Goal: Contribute content: Contribute content

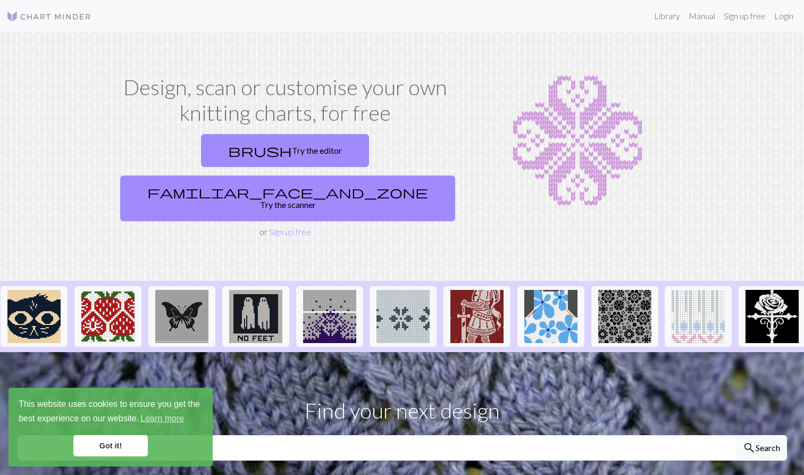
scroll to position [0, 671]
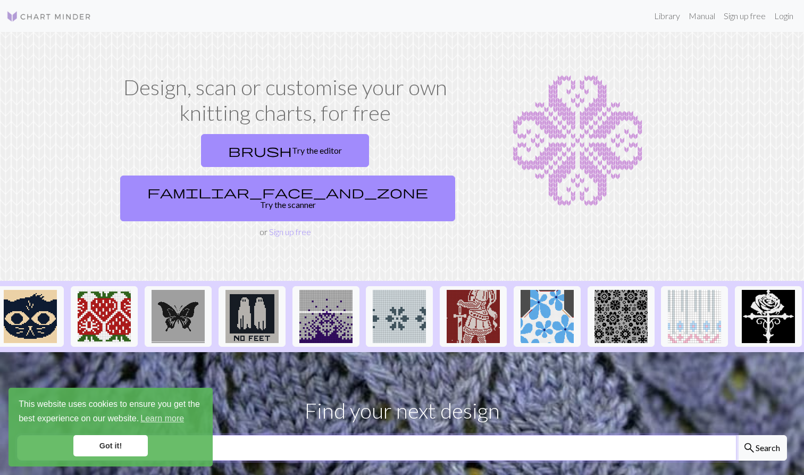
click at [383, 435] on input "text" at bounding box center [377, 448] width 720 height 26
type input "fish"
click at [761, 435] on button "search Search" at bounding box center [761, 448] width 51 height 26
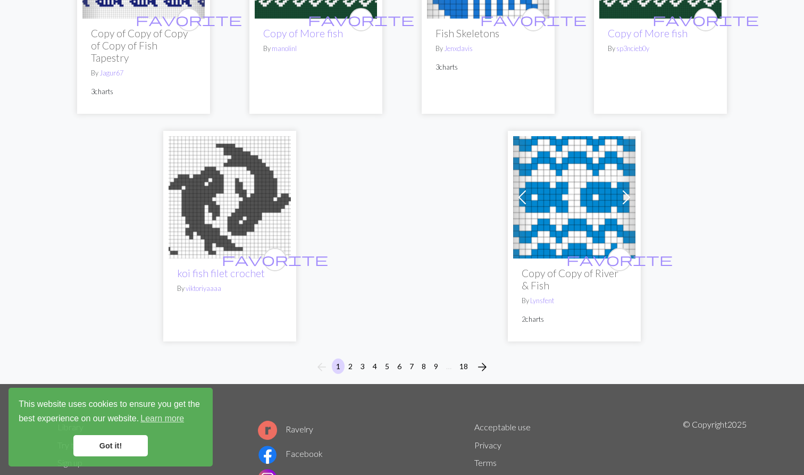
scroll to position [2808, 0]
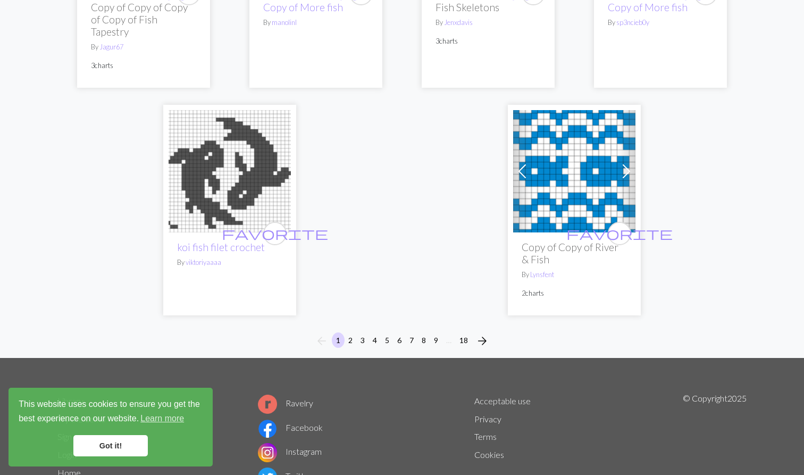
click at [350, 332] on button "2" at bounding box center [350, 339] width 13 height 15
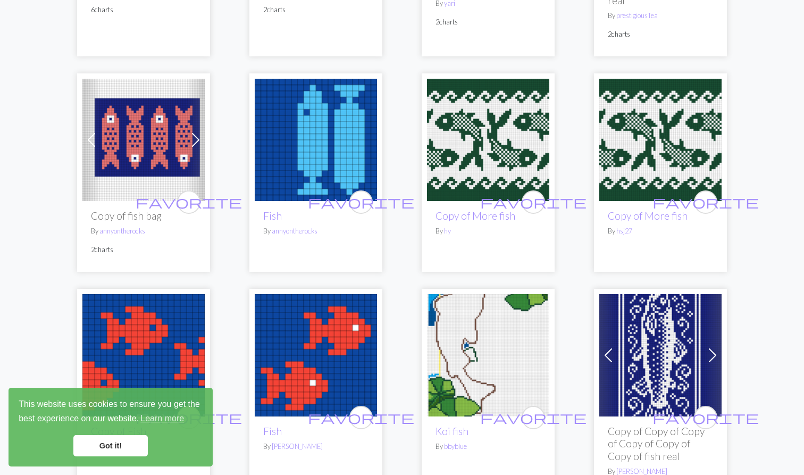
scroll to position [1038, 0]
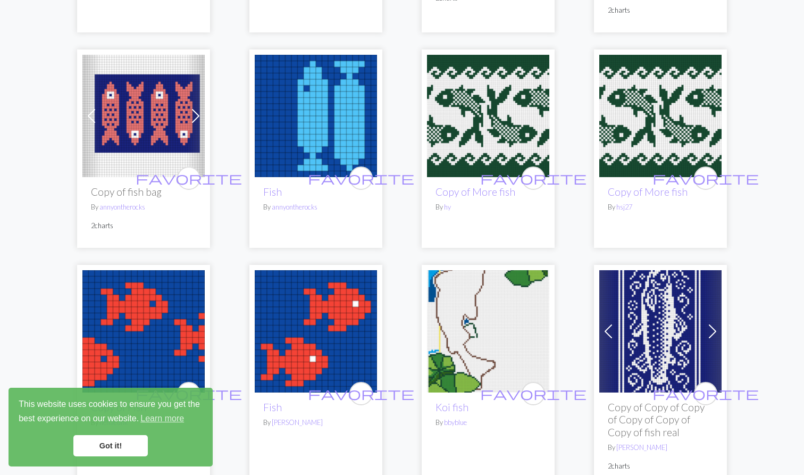
click at [115, 186] on h2 "Copy of fish bag" at bounding box center [143, 192] width 105 height 12
click at [124, 205] on div "favorite Copy of fish bag By annyontherocks 2 charts" at bounding box center [143, 212] width 122 height 71
click at [154, 81] on img at bounding box center [143, 116] width 122 height 122
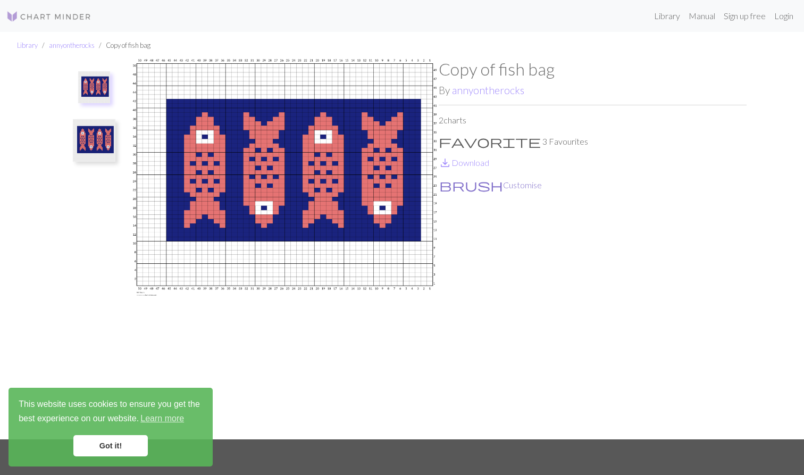
click at [465, 186] on button "brush Customise" at bounding box center [491, 185] width 104 height 14
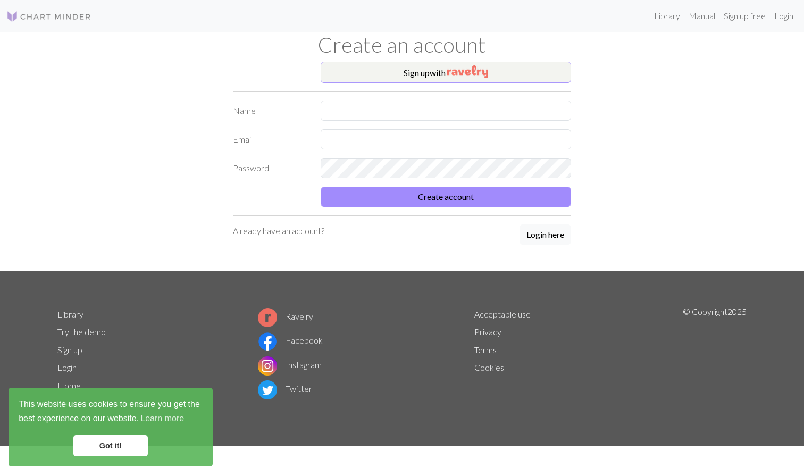
click at [431, 73] on button "Sign up with" at bounding box center [446, 72] width 251 height 21
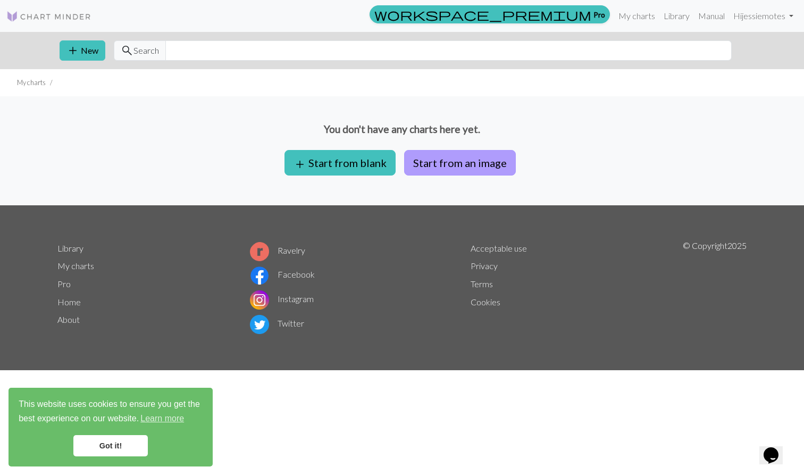
click at [442, 161] on button "Start from an image" at bounding box center [460, 163] width 112 height 26
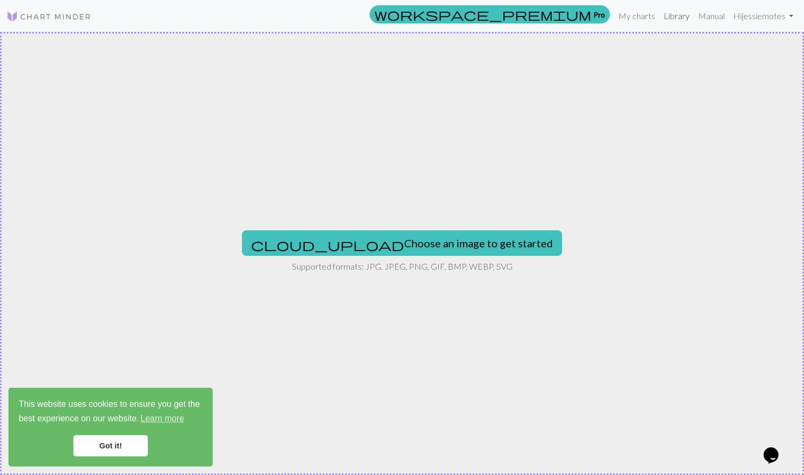
click at [673, 15] on link "Library" at bounding box center [677, 15] width 35 height 21
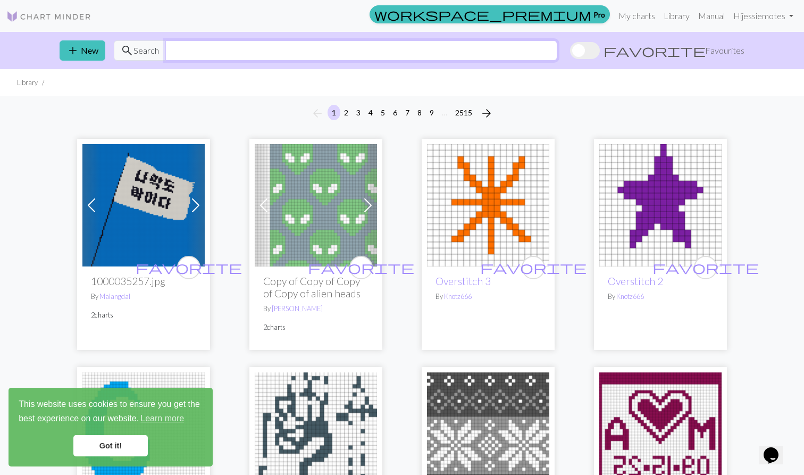
click at [211, 45] on input "text" at bounding box center [361, 50] width 392 height 20
type input "fish"
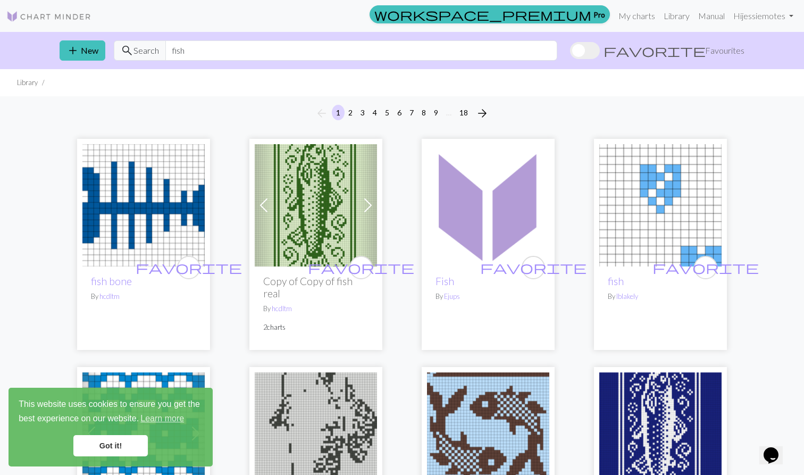
click at [482, 111] on span "arrow_forward" at bounding box center [482, 113] width 13 height 15
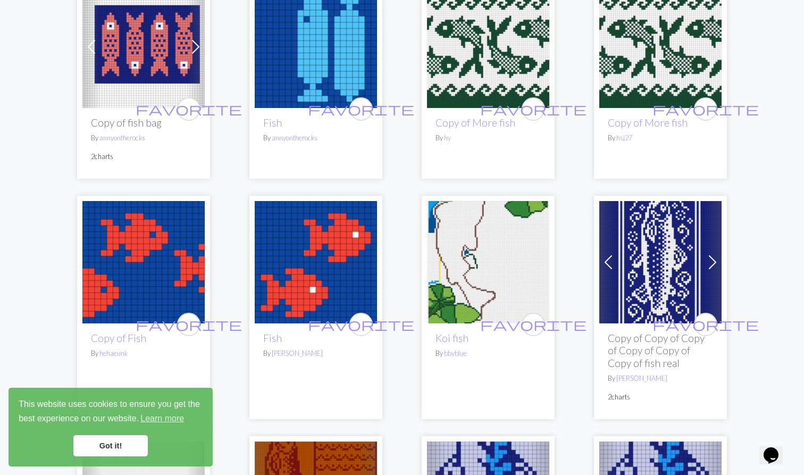
scroll to position [1102, 0]
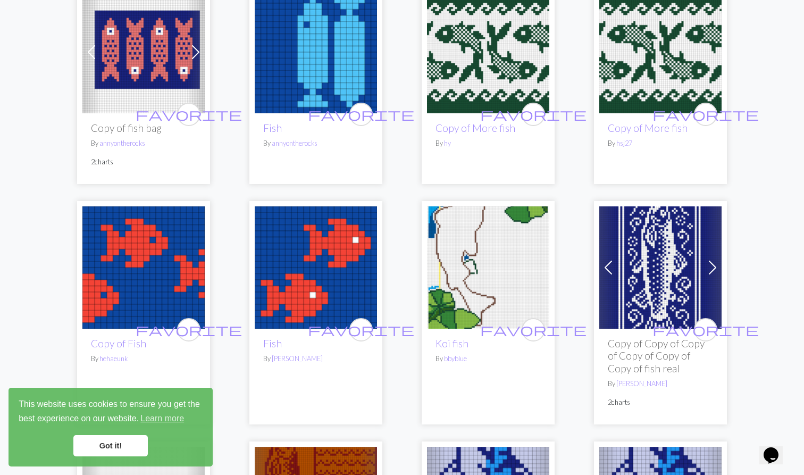
click at [117, 49] on img at bounding box center [143, 52] width 122 height 122
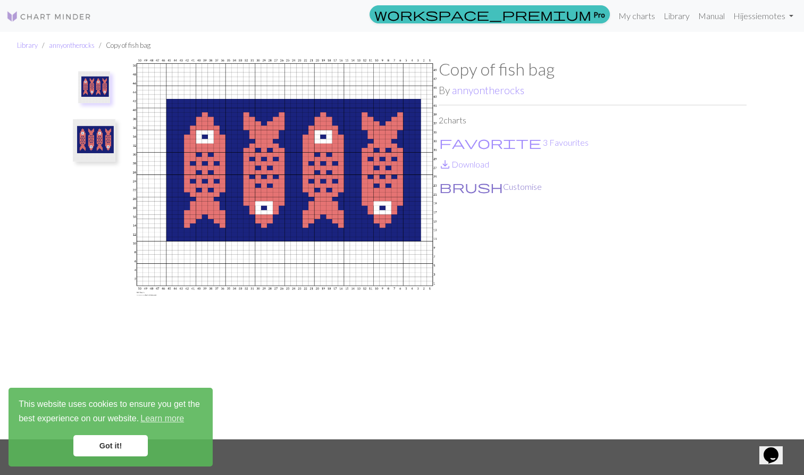
click at [470, 185] on button "brush Customise" at bounding box center [491, 187] width 104 height 14
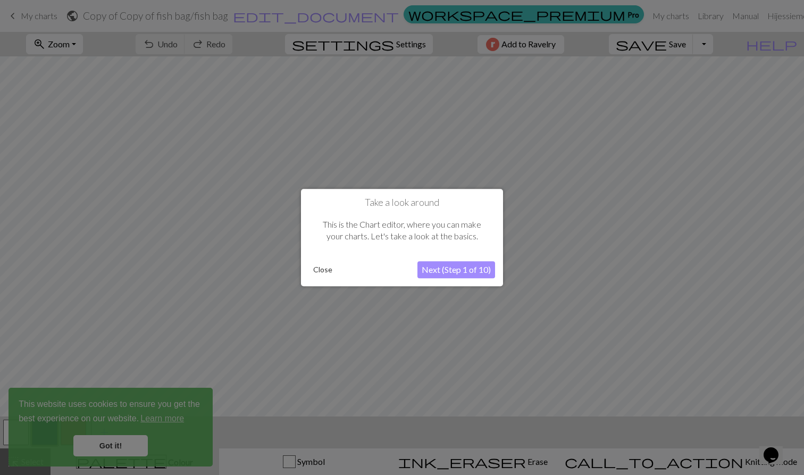
click at [439, 272] on button "Next (Step 1 of 10)" at bounding box center [457, 269] width 78 height 17
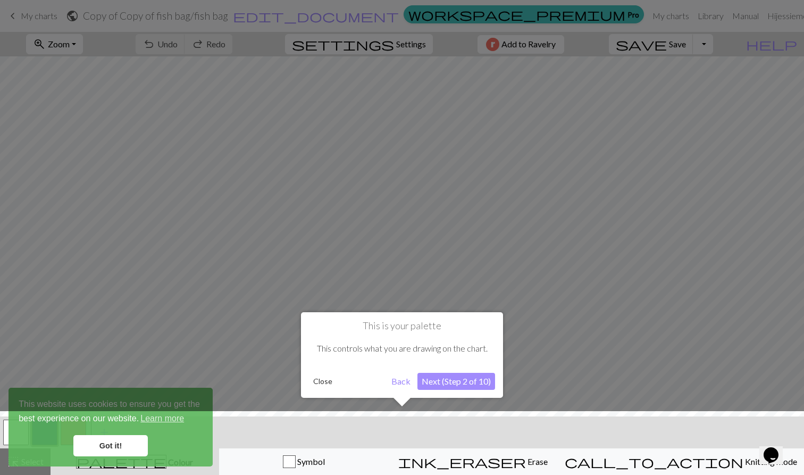
click at [440, 383] on button "Next (Step 2 of 10)" at bounding box center [457, 381] width 78 height 17
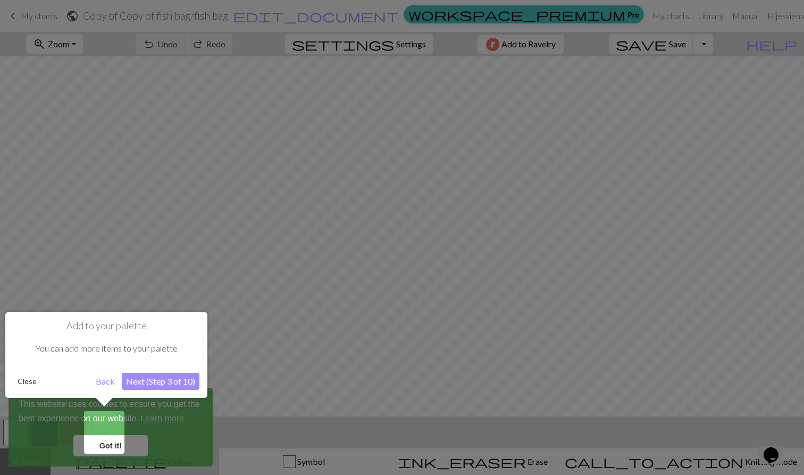
click at [164, 382] on button "Next (Step 3 of 10)" at bounding box center [161, 381] width 78 height 17
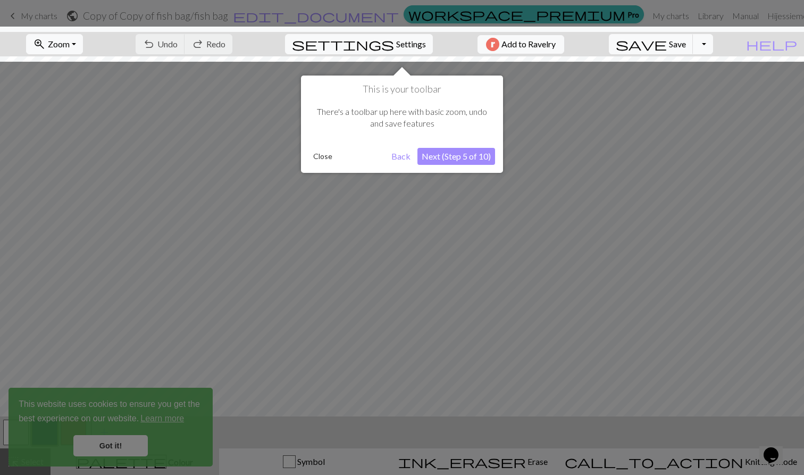
click at [450, 153] on button "Next (Step 5 of 10)" at bounding box center [457, 156] width 78 height 17
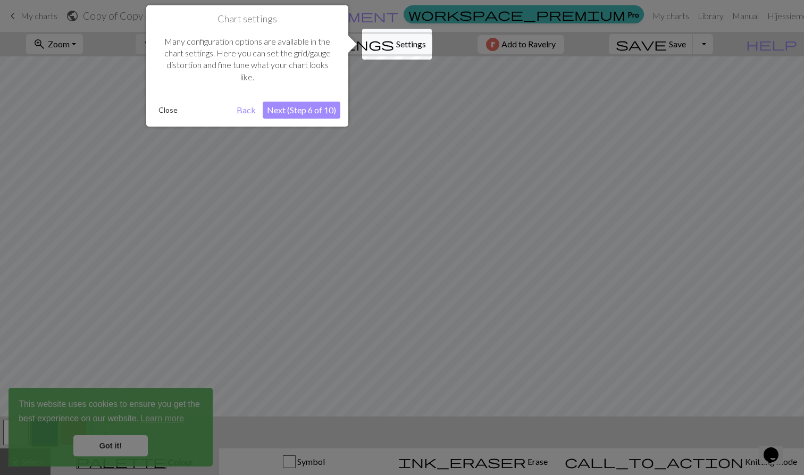
click at [293, 109] on button "Next (Step 6 of 10)" at bounding box center [302, 110] width 78 height 17
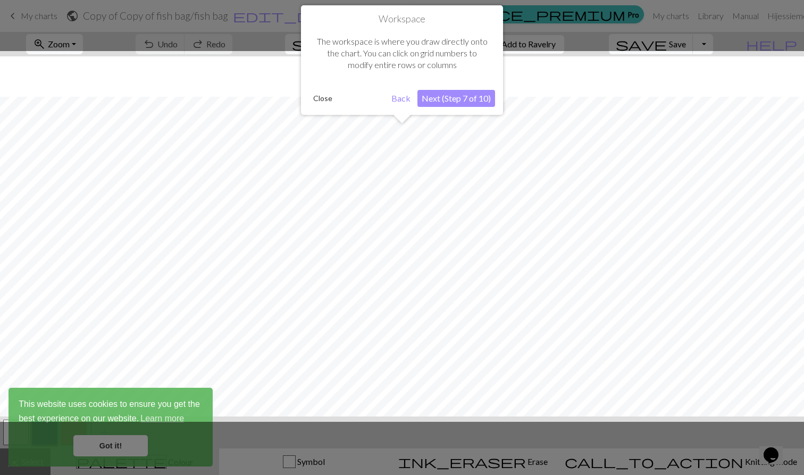
scroll to position [40, 0]
click at [461, 97] on button "Next (Step 7 of 10)" at bounding box center [457, 98] width 78 height 17
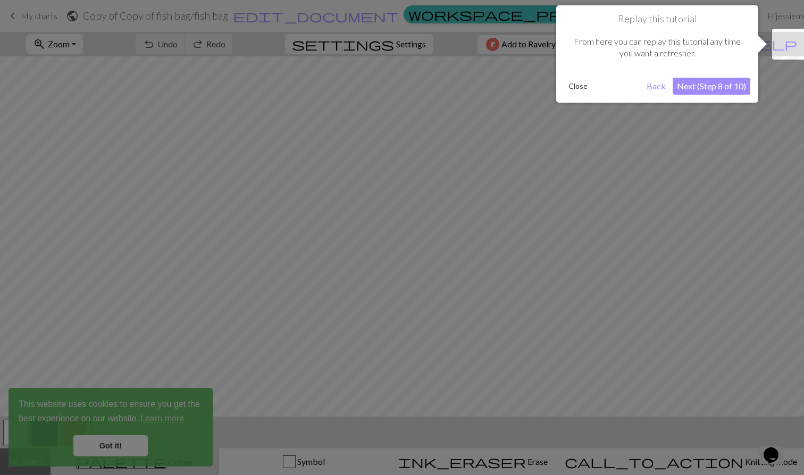
click at [721, 87] on button "Next (Step 8 of 10)" at bounding box center [712, 86] width 78 height 17
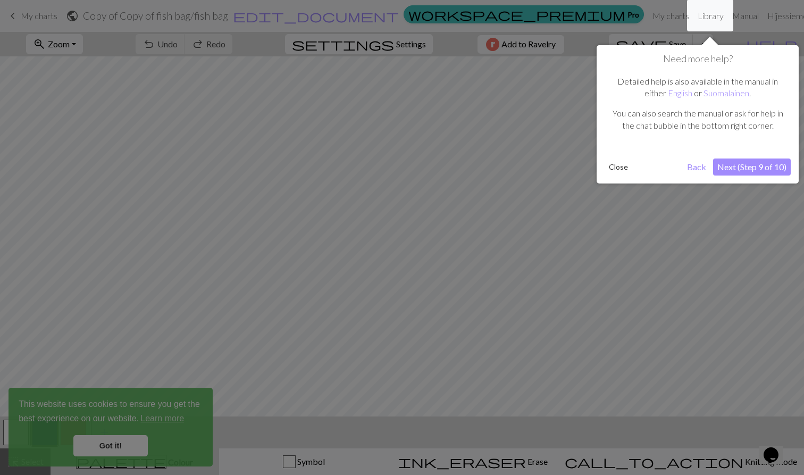
click at [755, 169] on button "Next (Step 9 of 10)" at bounding box center [752, 167] width 78 height 17
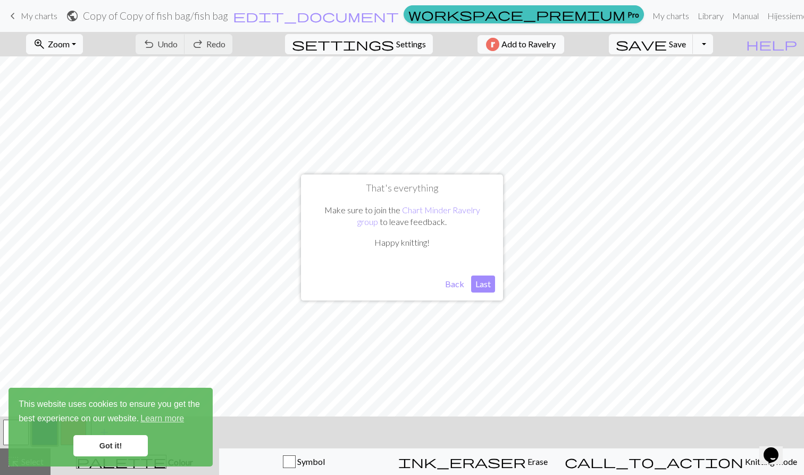
click at [456, 289] on button "Back" at bounding box center [455, 284] width 28 height 17
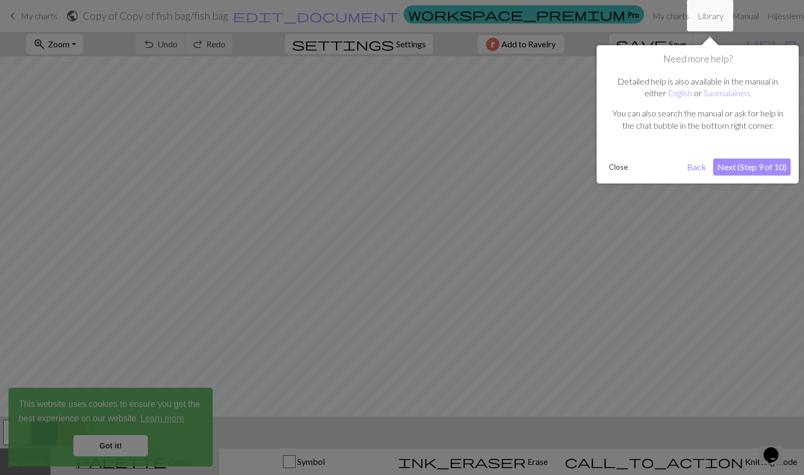
click at [751, 169] on button "Next (Step 9 of 10)" at bounding box center [752, 167] width 78 height 17
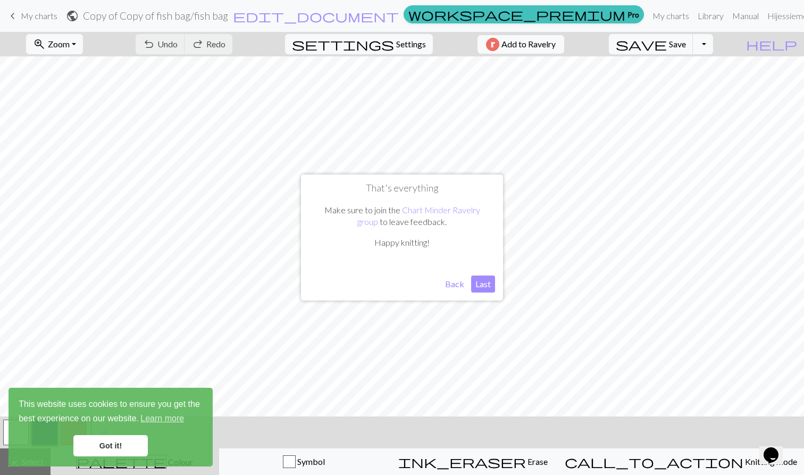
click at [486, 282] on button "Last" at bounding box center [483, 284] width 24 height 17
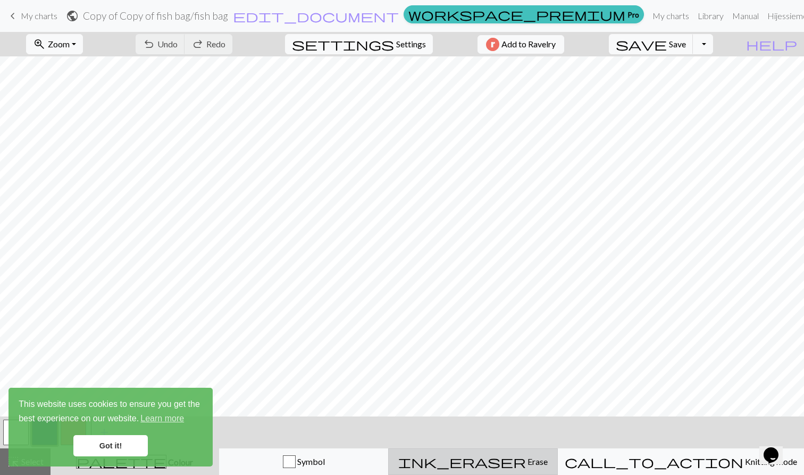
click at [526, 463] on span "Erase" at bounding box center [537, 461] width 22 height 10
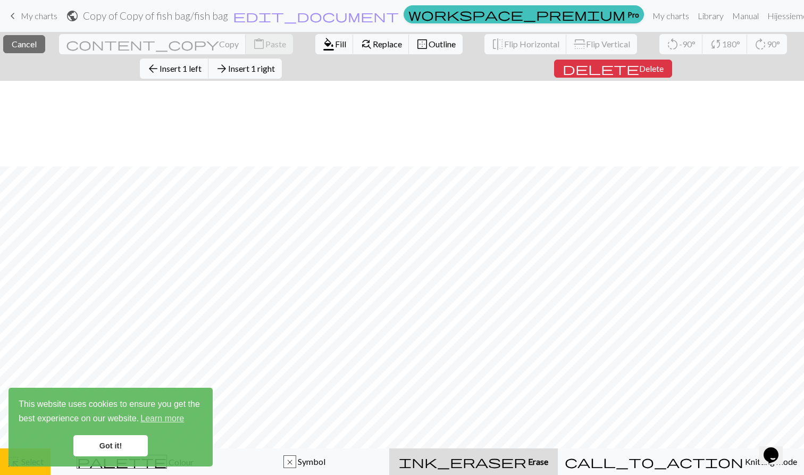
scroll to position [210, 0]
click at [636, 75] on button "delete Delete" at bounding box center [613, 69] width 118 height 18
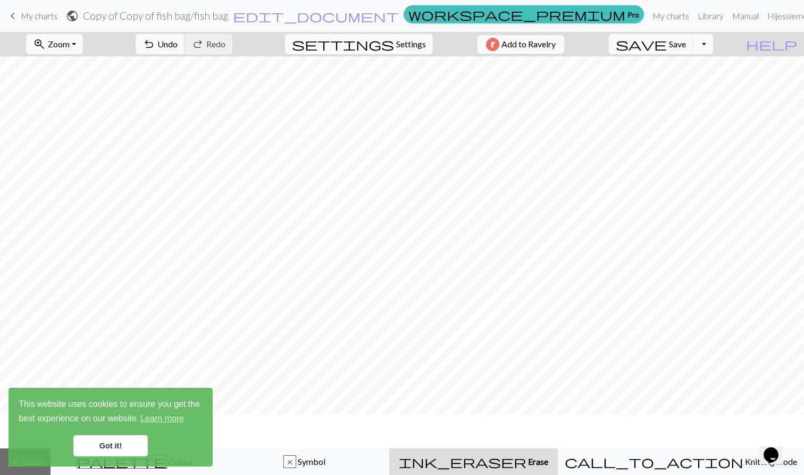
scroll to position [0, 0]
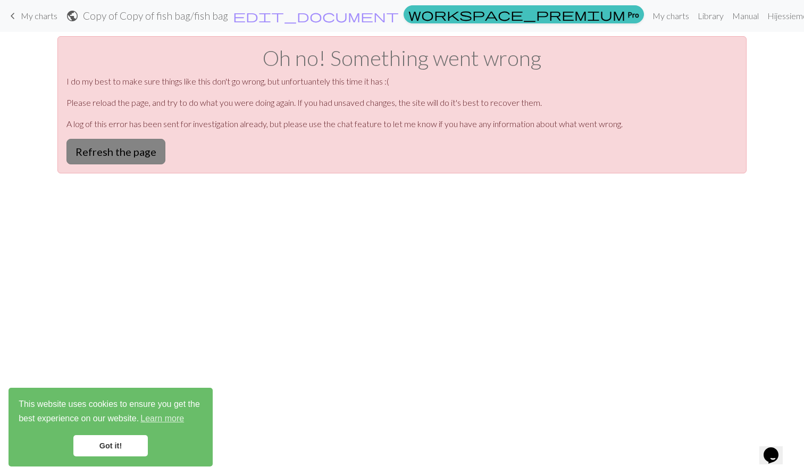
click at [139, 151] on button "Refresh the page" at bounding box center [115, 152] width 99 height 26
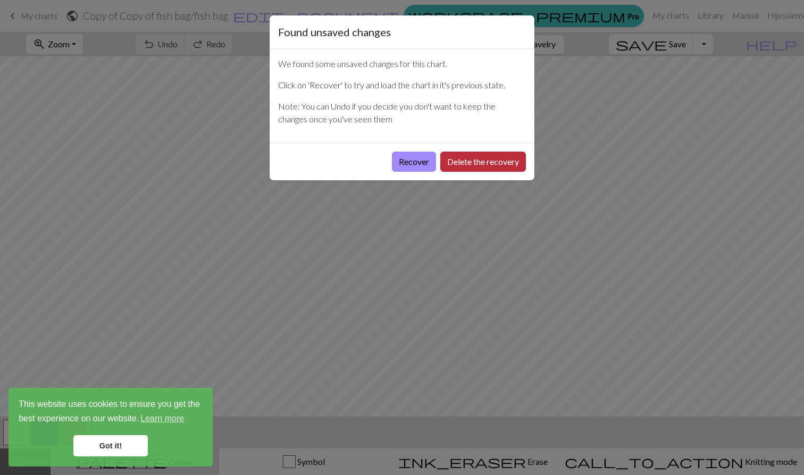
click at [477, 167] on button "Delete the recovery" at bounding box center [483, 162] width 86 height 20
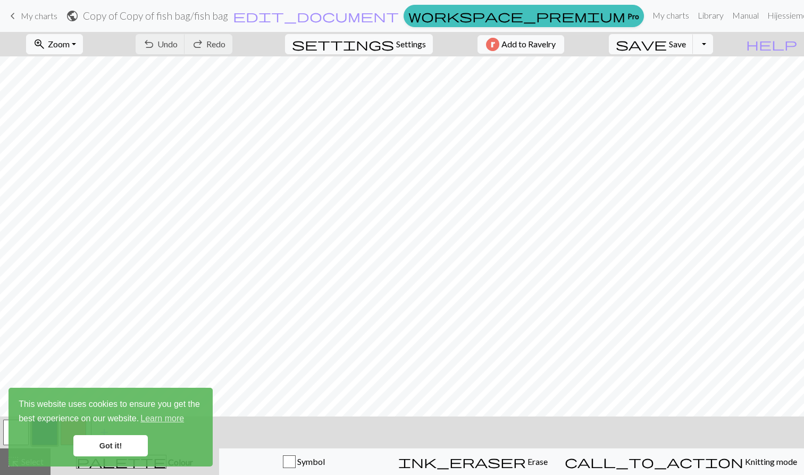
scroll to position [165, 0]
click at [130, 437] on link "Got it!" at bounding box center [110, 445] width 74 height 21
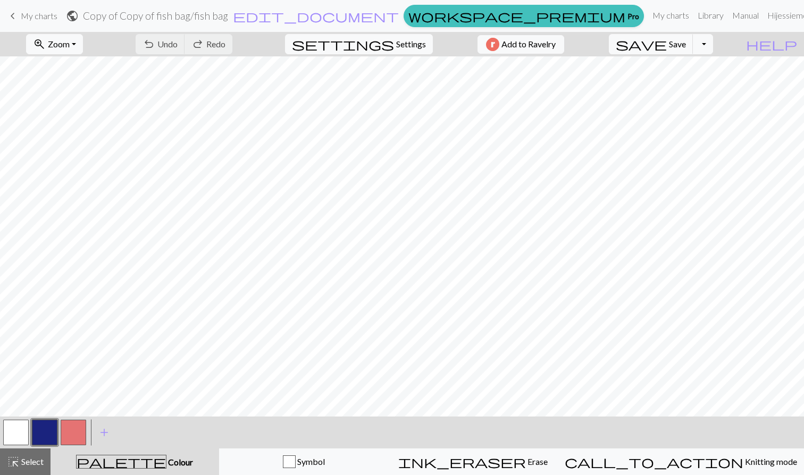
click at [16, 437] on button "button" at bounding box center [16, 433] width 26 height 26
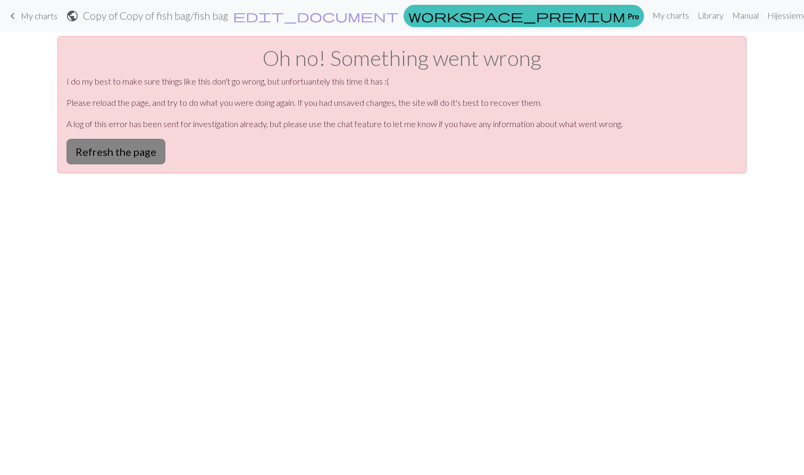
click at [151, 148] on button "Refresh the page" at bounding box center [115, 152] width 99 height 26
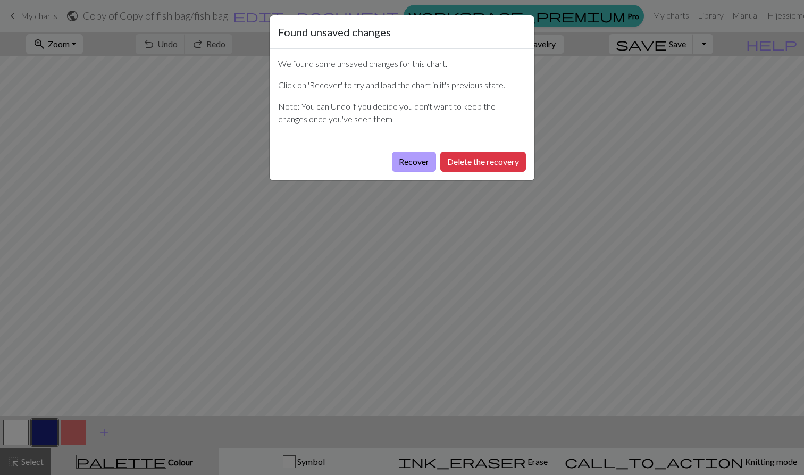
click at [417, 164] on button "Recover" at bounding box center [414, 162] width 44 height 20
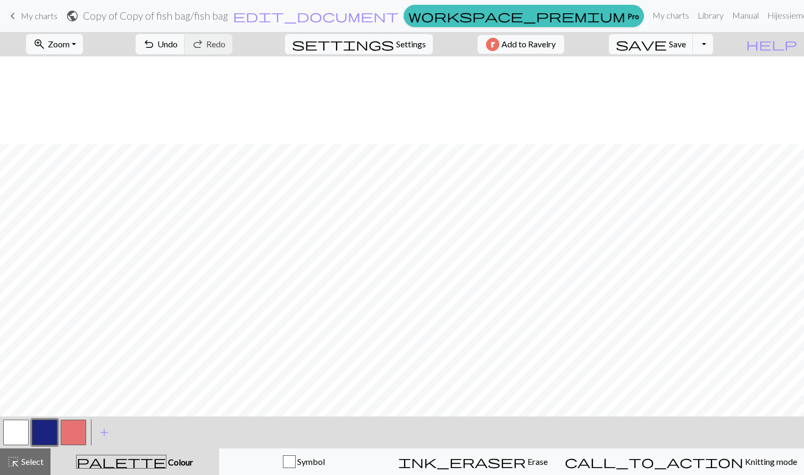
scroll to position [136, 0]
click at [167, 466] on span "Colour" at bounding box center [180, 462] width 27 height 10
click at [49, 430] on button "button" at bounding box center [45, 433] width 26 height 26
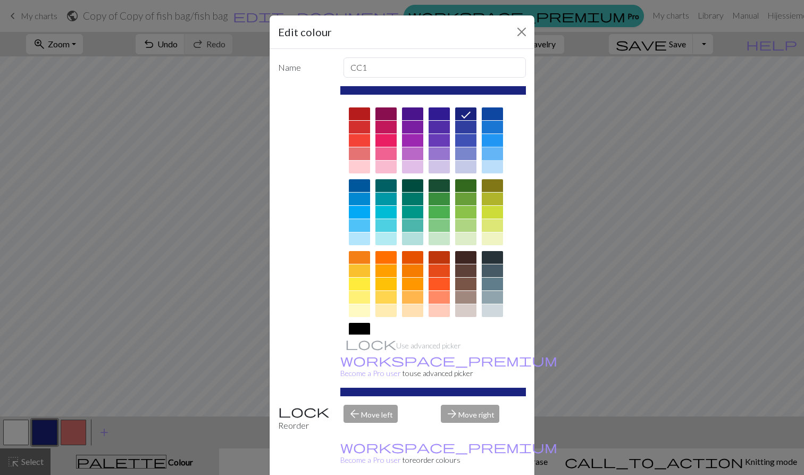
click at [495, 153] on div at bounding box center [492, 153] width 21 height 13
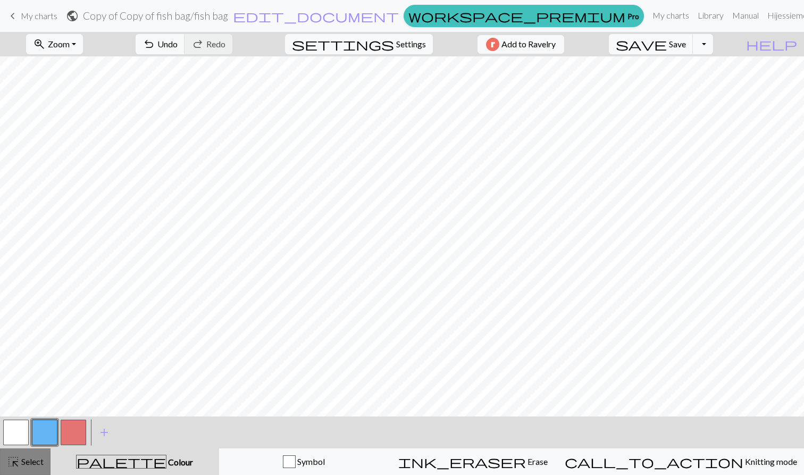
click at [18, 470] on button "highlight_alt Select Select" at bounding box center [25, 461] width 51 height 27
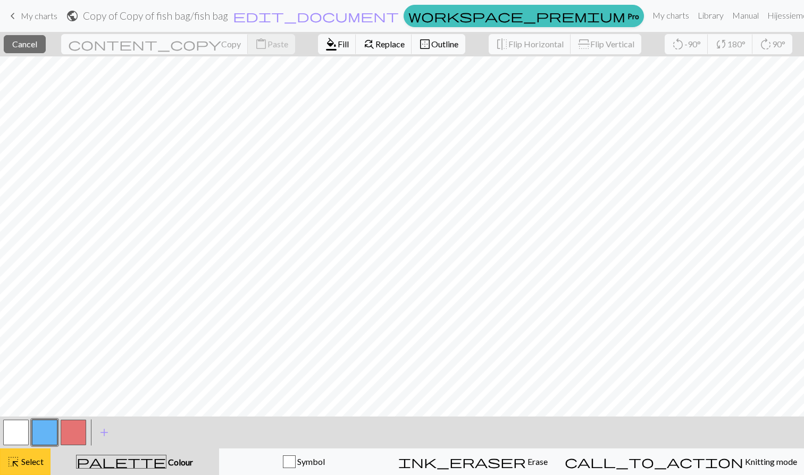
scroll to position [0, 0]
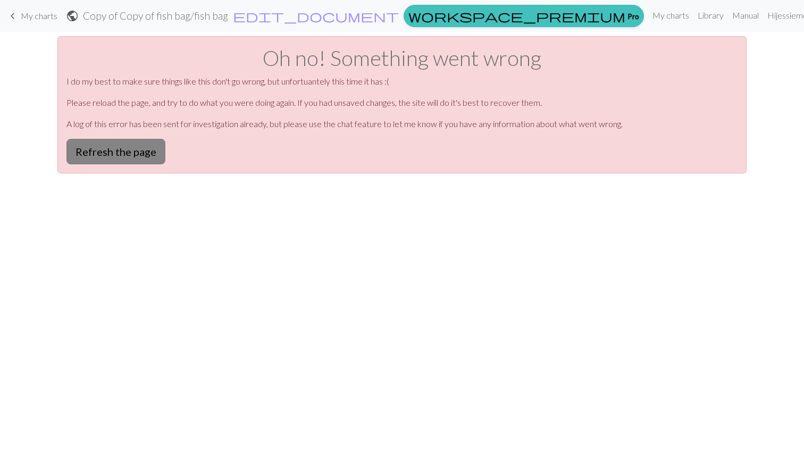
click at [149, 154] on button "Refresh the page" at bounding box center [115, 152] width 99 height 26
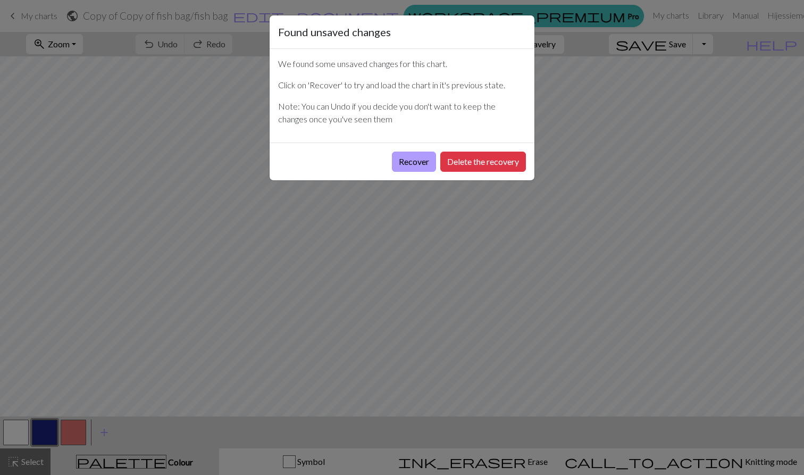
click at [402, 164] on button "Recover" at bounding box center [414, 162] width 44 height 20
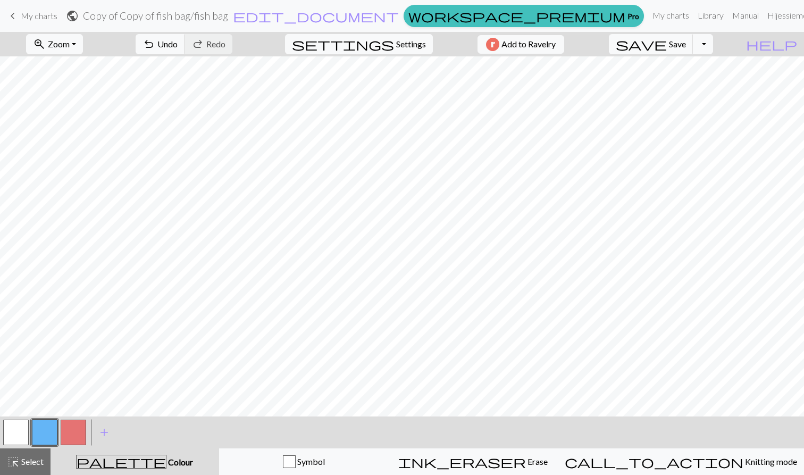
click at [79, 434] on button "button" at bounding box center [74, 433] width 26 height 26
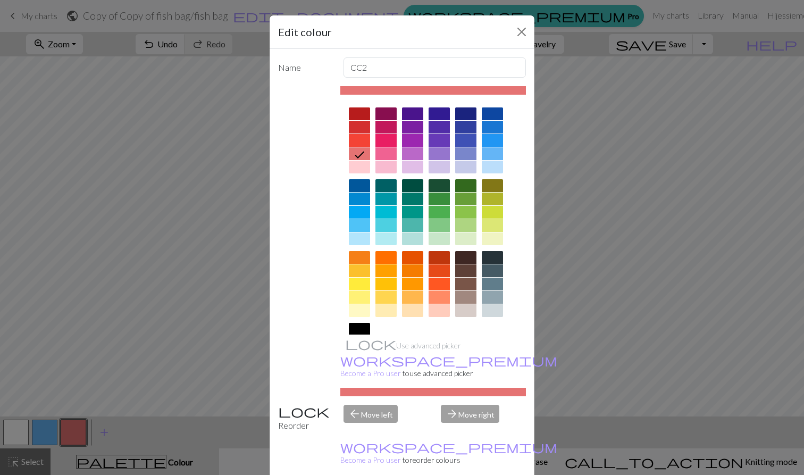
click at [488, 115] on div at bounding box center [492, 113] width 21 height 13
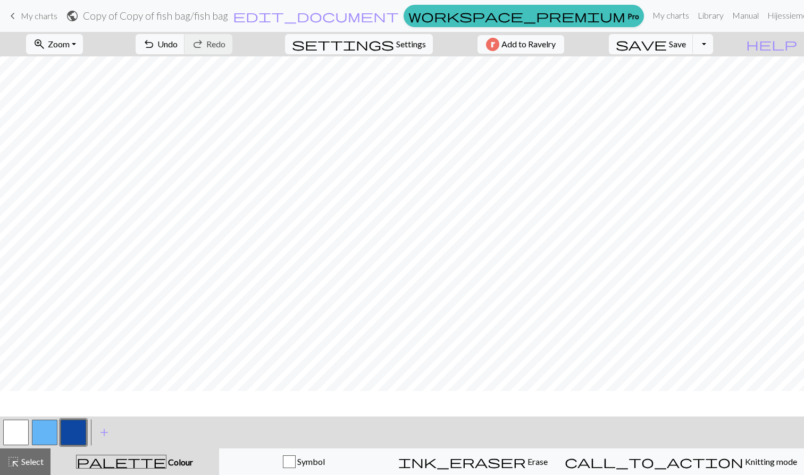
scroll to position [124, 0]
click at [39, 427] on button "button" at bounding box center [45, 433] width 26 height 26
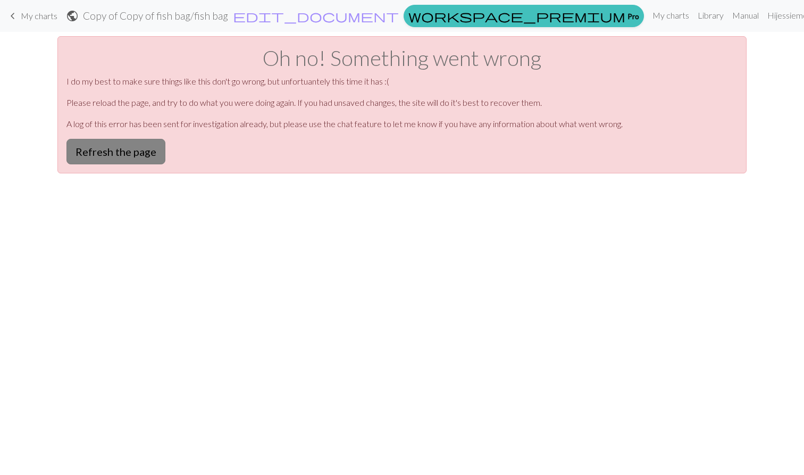
click at [135, 156] on button "Refresh the page" at bounding box center [115, 152] width 99 height 26
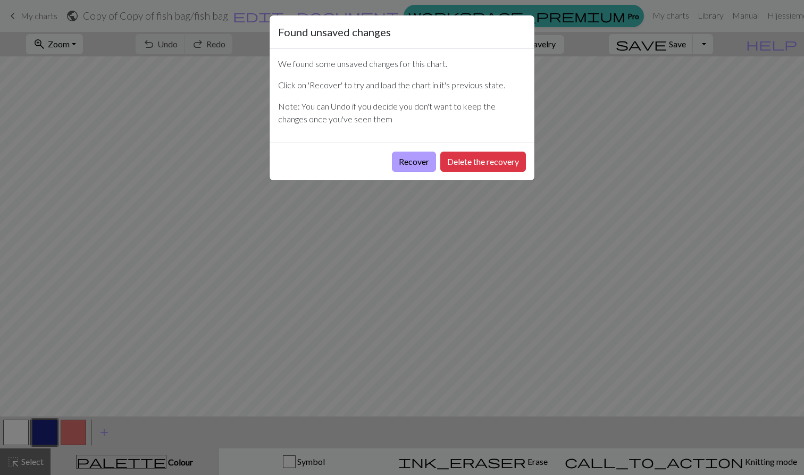
click at [409, 158] on button "Recover" at bounding box center [414, 162] width 44 height 20
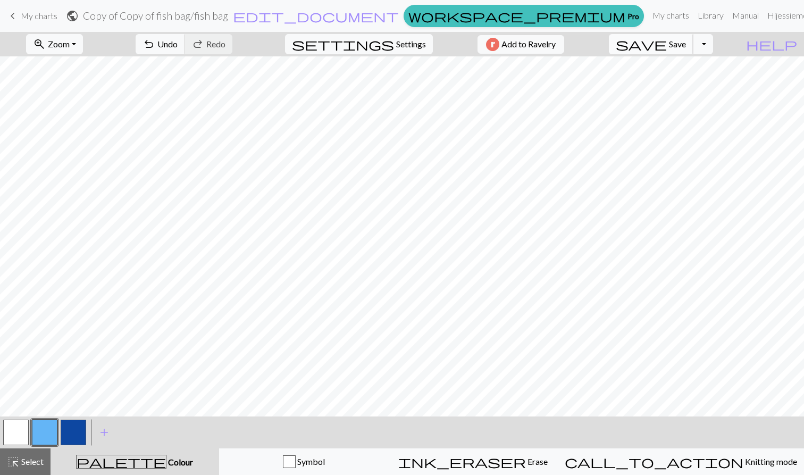
click at [686, 44] on span "Save" at bounding box center [677, 44] width 17 height 10
click at [15, 429] on button "button" at bounding box center [16, 433] width 26 height 26
click at [18, 432] on button "button" at bounding box center [16, 433] width 26 height 26
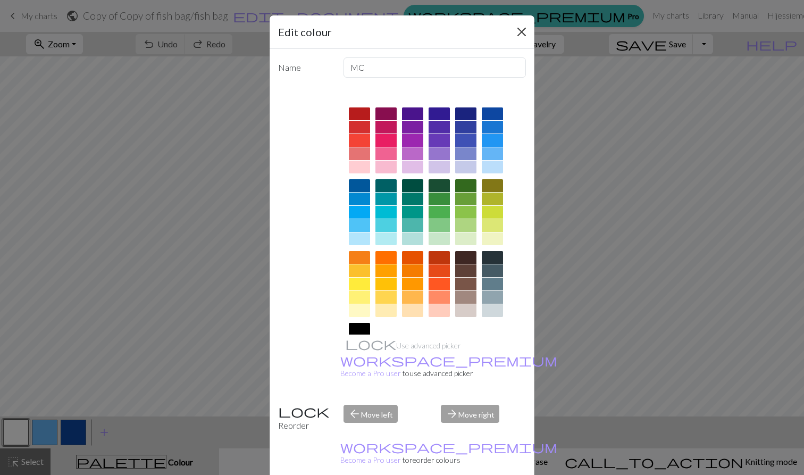
click at [523, 30] on button "Close" at bounding box center [521, 31] width 17 height 17
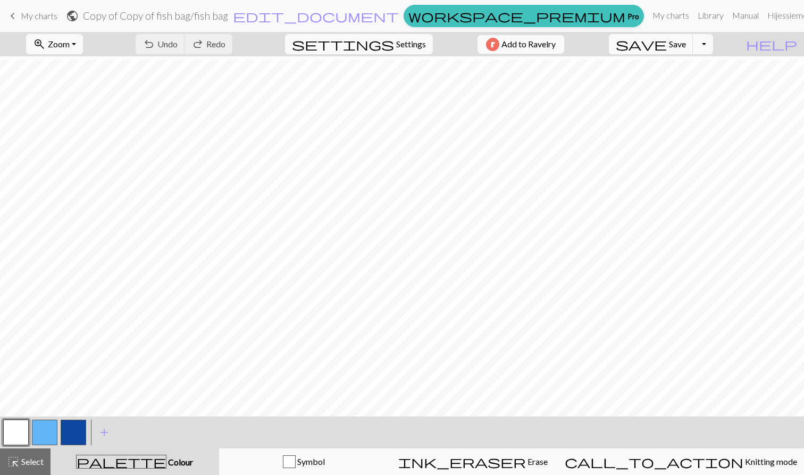
scroll to position [134, 0]
click at [27, 469] on button "highlight_alt Select Select" at bounding box center [25, 461] width 51 height 27
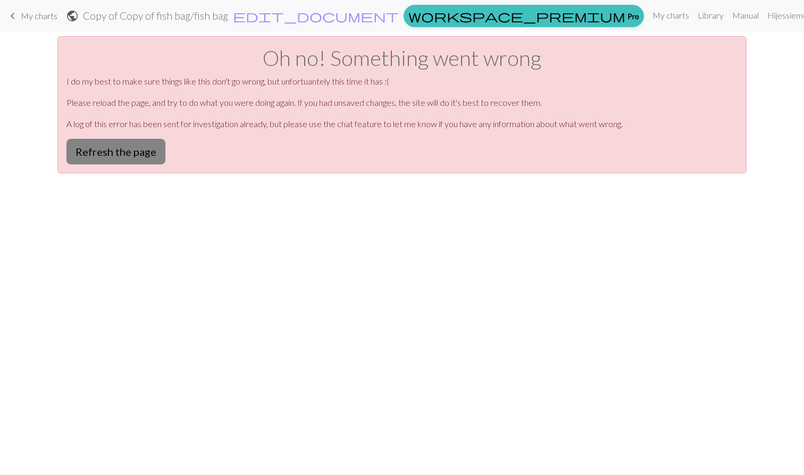
click at [109, 156] on button "Refresh the page" at bounding box center [115, 152] width 99 height 26
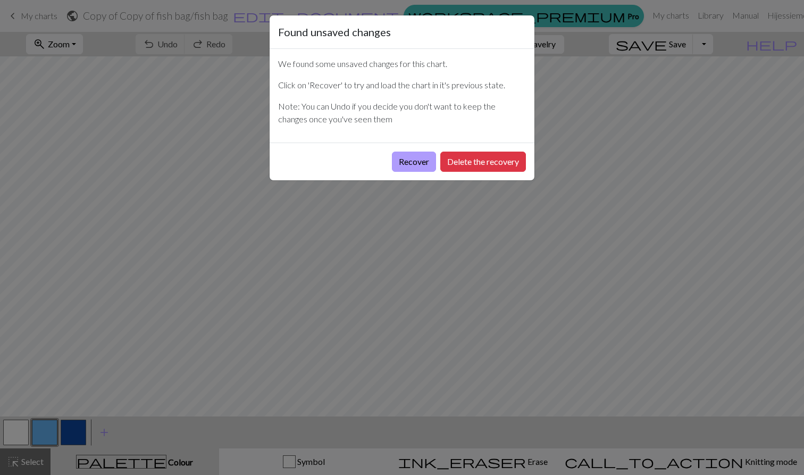
click at [418, 156] on button "Recover" at bounding box center [414, 162] width 44 height 20
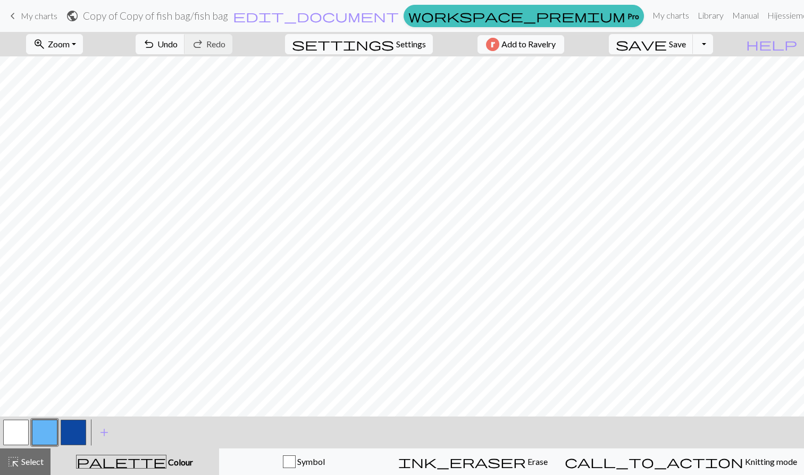
click at [73, 432] on button "button" at bounding box center [74, 433] width 26 height 26
click at [21, 471] on button "highlight_alt Select Select" at bounding box center [25, 461] width 51 height 27
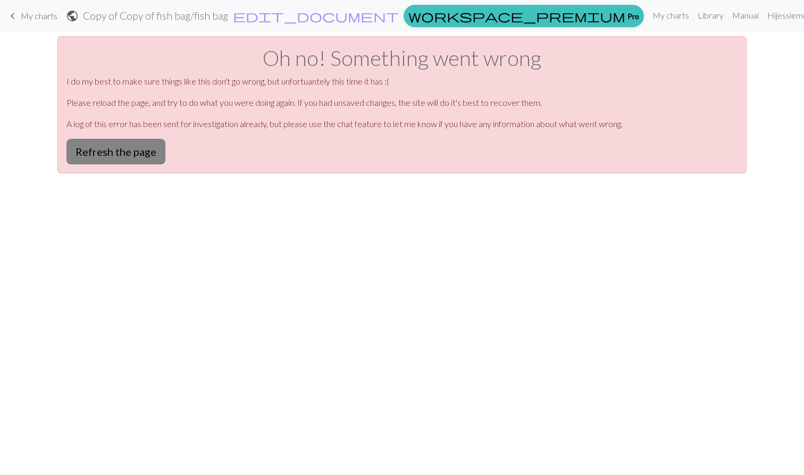
click at [156, 147] on button "Refresh the page" at bounding box center [115, 152] width 99 height 26
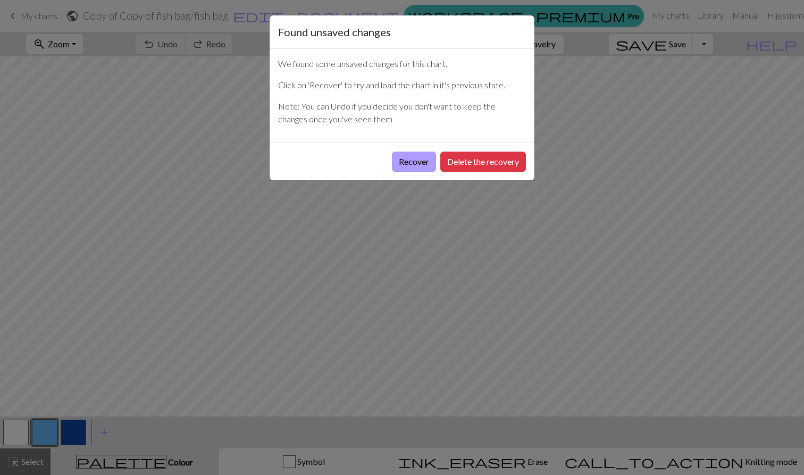
click at [407, 158] on button "Recover" at bounding box center [414, 162] width 44 height 20
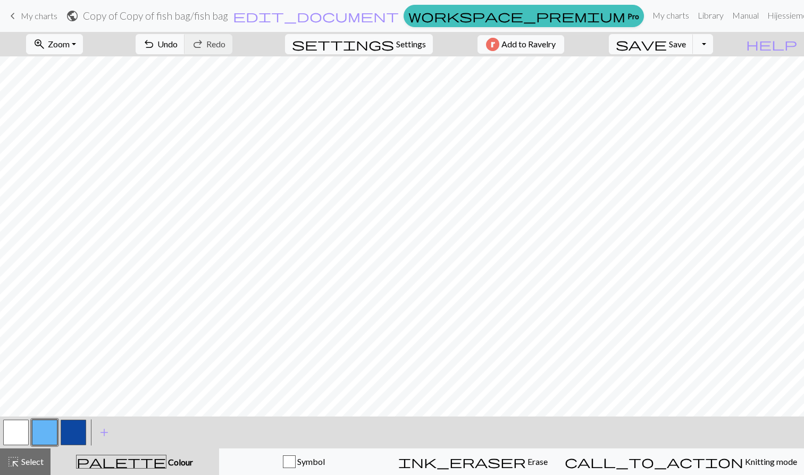
scroll to position [38, 0]
click at [667, 44] on span "save" at bounding box center [641, 44] width 51 height 15
click at [634, 15] on div "Chart saved" at bounding box center [402, 21] width 804 height 42
click at [648, 14] on link "My charts" at bounding box center [670, 15] width 45 height 21
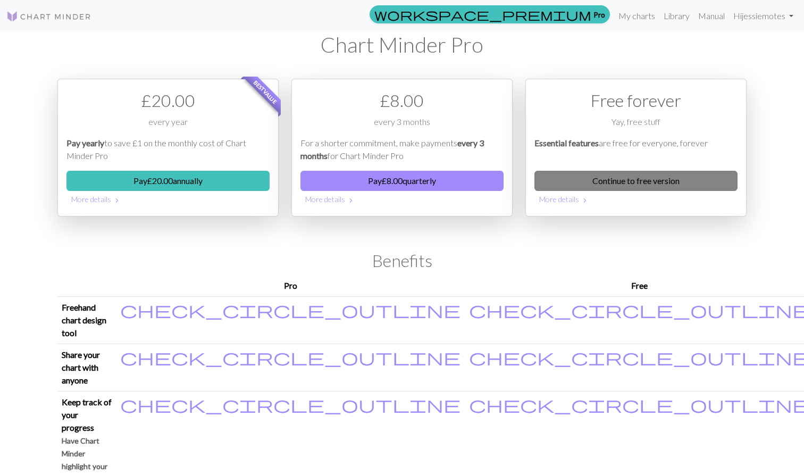
click at [647, 184] on link "Continue to free version" at bounding box center [636, 181] width 203 height 20
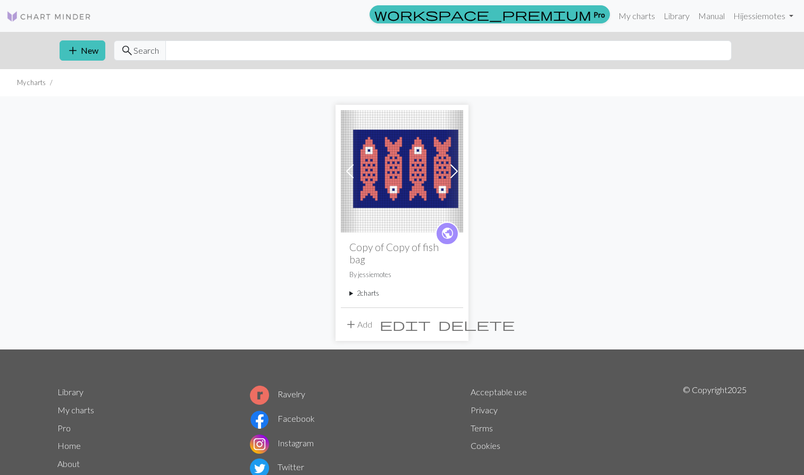
click at [414, 247] on h2 "Copy of Copy of fish bag" at bounding box center [402, 253] width 105 height 24
click at [363, 249] on h2 "Copy of Copy of fish bag" at bounding box center [402, 253] width 105 height 24
click at [388, 180] on img at bounding box center [402, 171] width 122 height 122
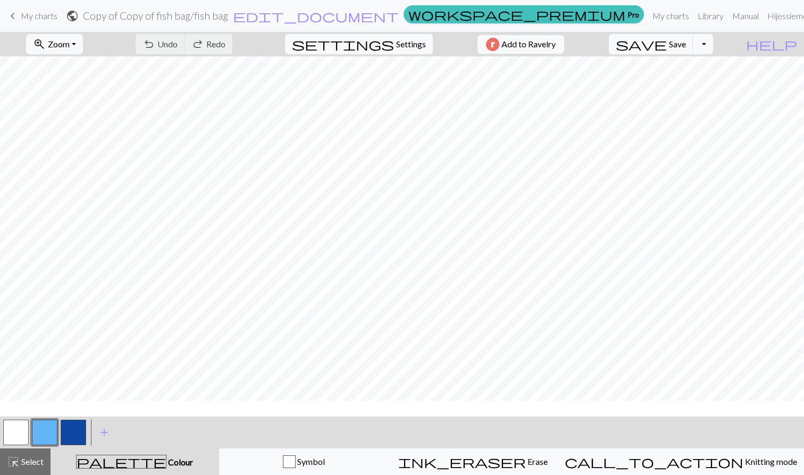
scroll to position [45, 0]
click at [400, 9] on form "public Copy of Copy of fish bag / fish bag edit_document Edit settings" at bounding box center [233, 15] width 334 height 21
click at [763, 12] on link "Hi jessiemotes" at bounding box center [797, 15] width 69 height 21
click at [648, 13] on link "My charts" at bounding box center [670, 15] width 45 height 21
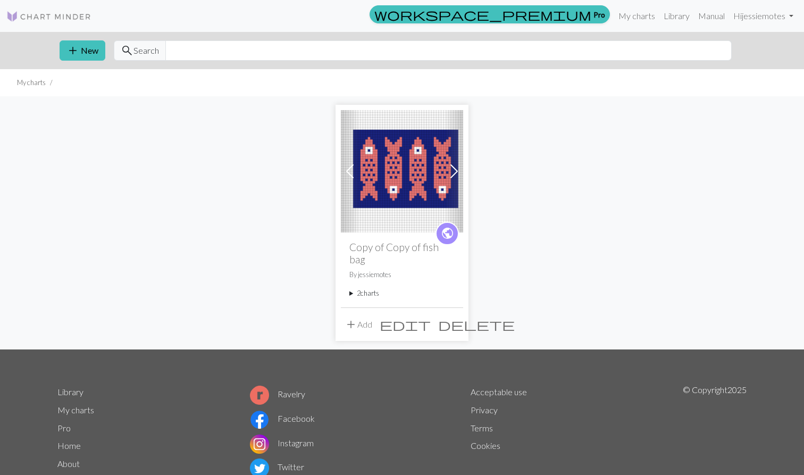
click at [79, 15] on img at bounding box center [48, 16] width 85 height 13
click at [680, 16] on link "Library" at bounding box center [677, 15] width 35 height 21
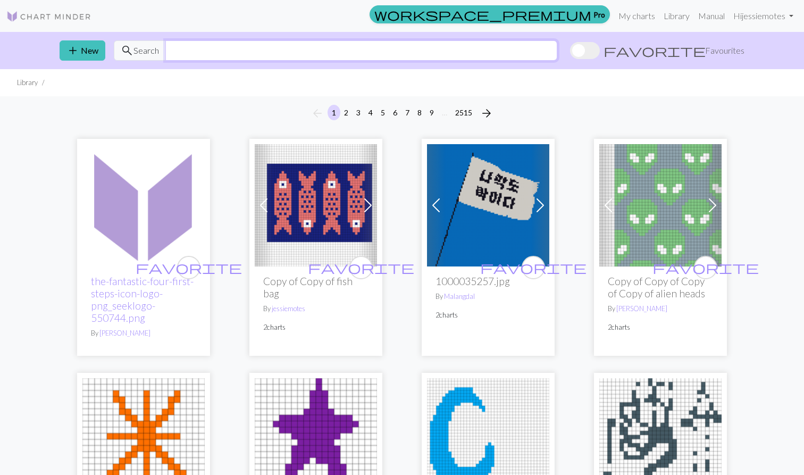
click at [196, 52] on input "text" at bounding box center [361, 50] width 392 height 20
type input "horse"
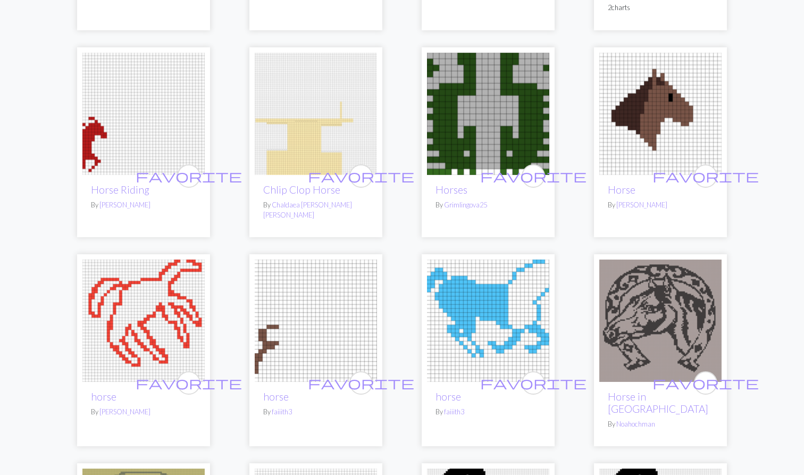
scroll to position [320, 0]
click at [105, 195] on div "favorite Horse Riding By Emma" at bounding box center [143, 205] width 122 height 62
click at [149, 94] on img at bounding box center [143, 113] width 122 height 122
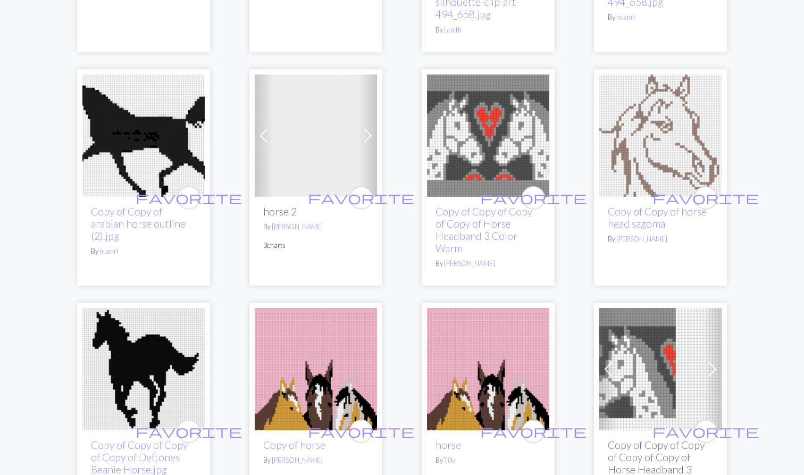
scroll to position [1003, 0]
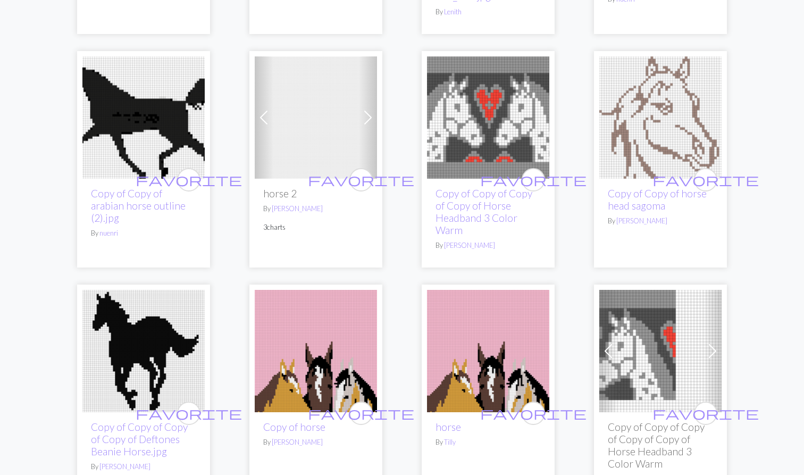
click at [148, 152] on img at bounding box center [143, 117] width 122 height 122
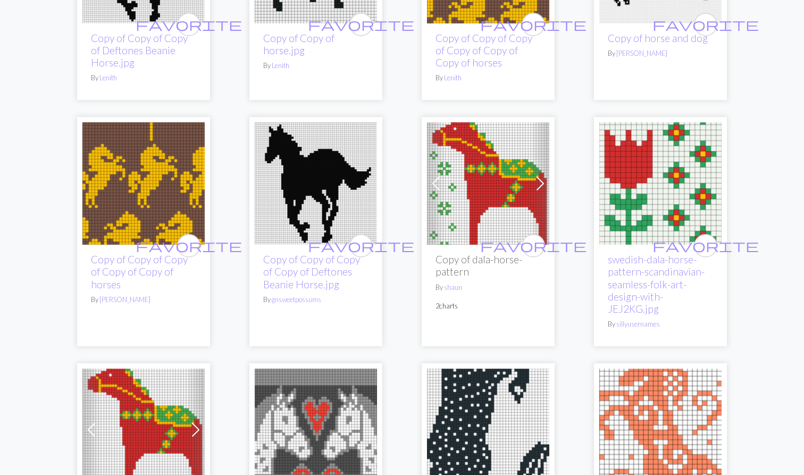
scroll to position [2314, 0]
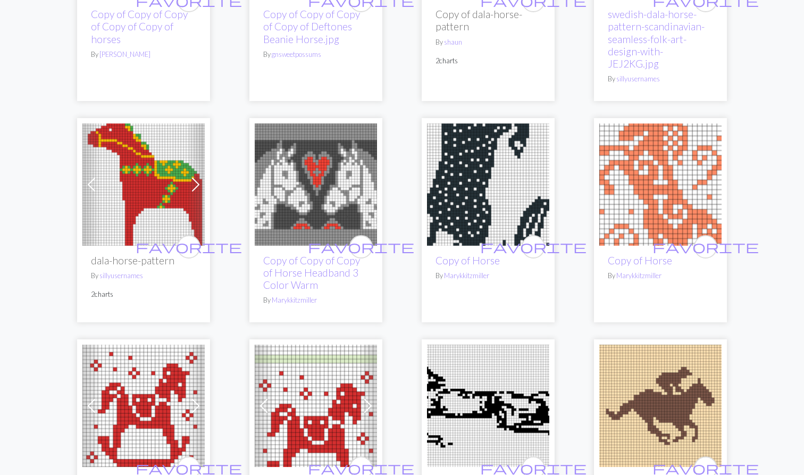
click at [472, 186] on img at bounding box center [488, 184] width 122 height 122
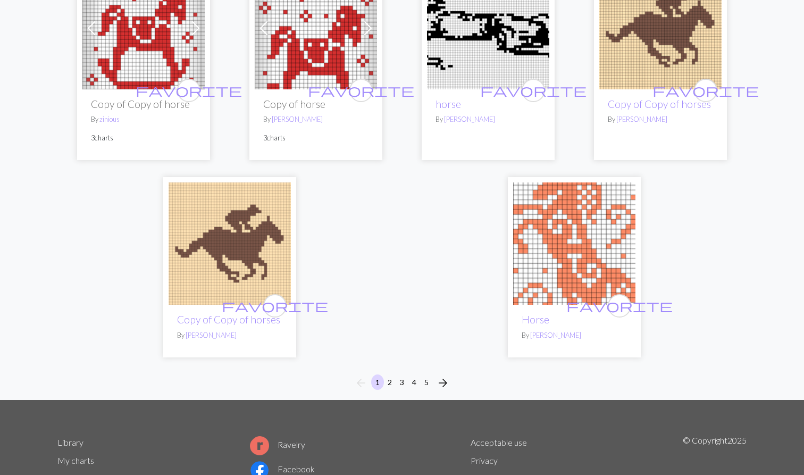
scroll to position [2695, 0]
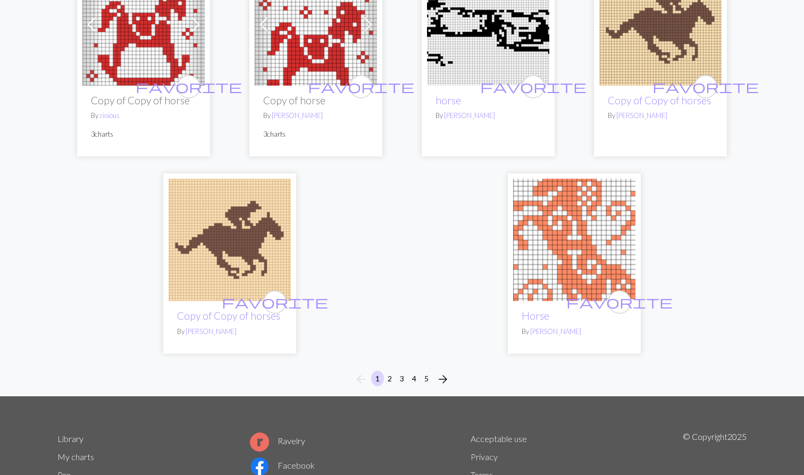
click at [445, 372] on span "arrow_forward" at bounding box center [443, 379] width 13 height 15
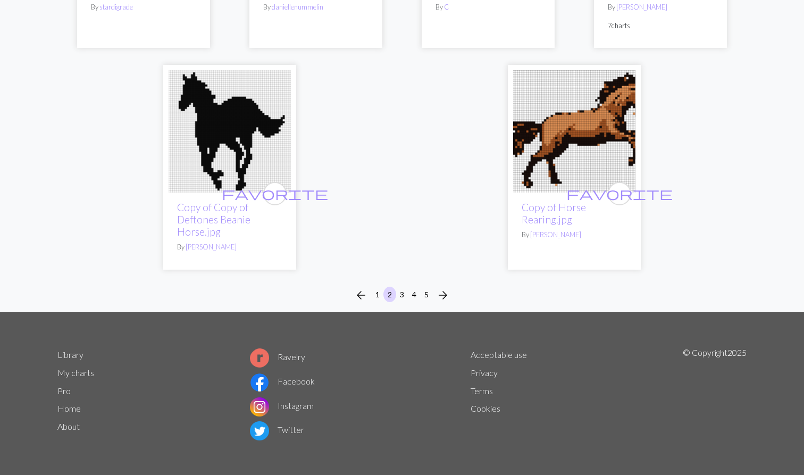
scroll to position [2720, 0]
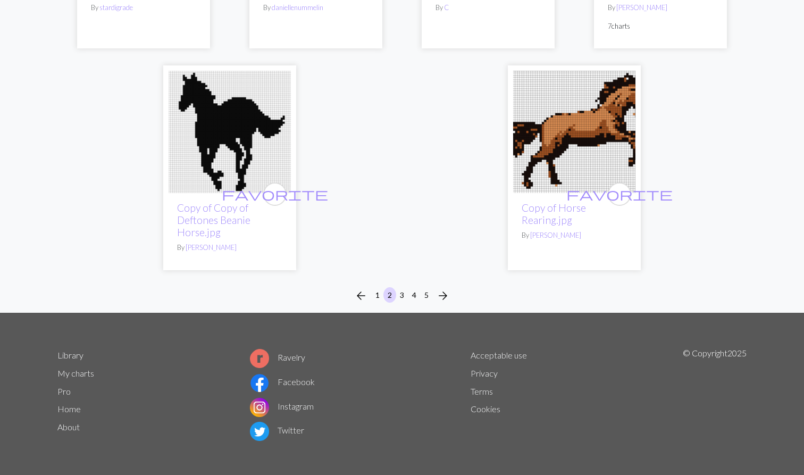
click at [442, 293] on span "arrow_forward" at bounding box center [443, 295] width 13 height 15
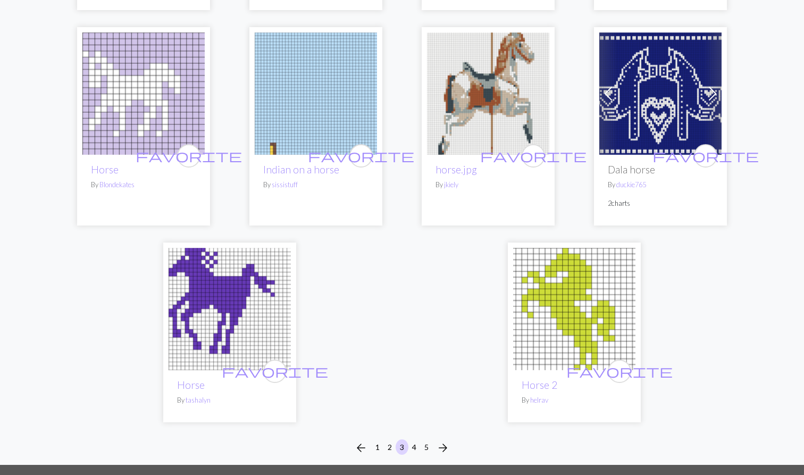
scroll to position [2648, 0]
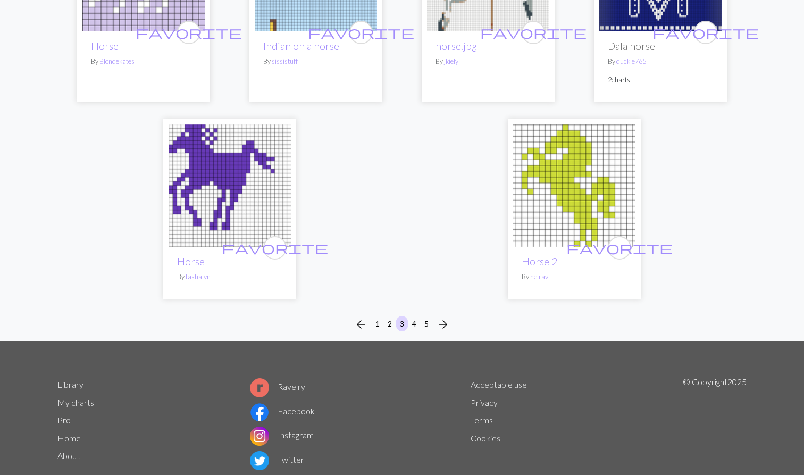
click at [446, 321] on span "arrow_forward" at bounding box center [443, 324] width 13 height 15
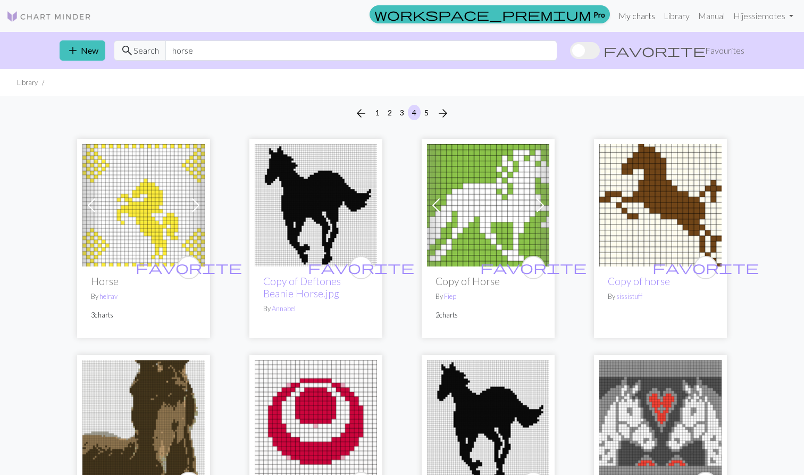
click at [639, 20] on link "My charts" at bounding box center [636, 15] width 45 height 21
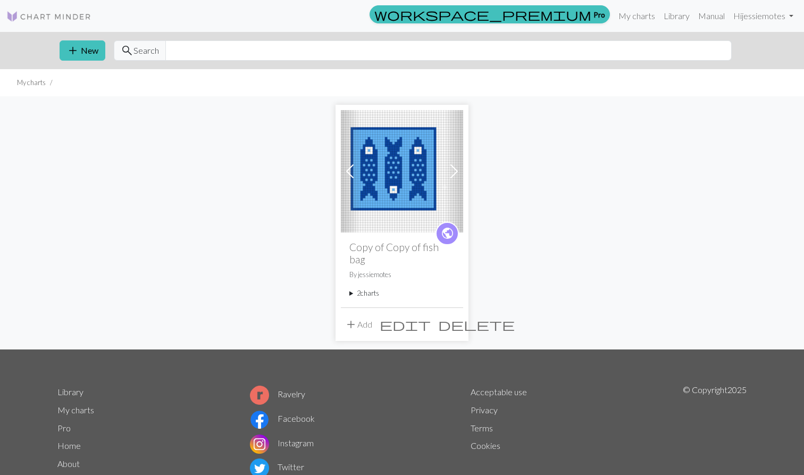
click at [409, 171] on img at bounding box center [402, 171] width 122 height 122
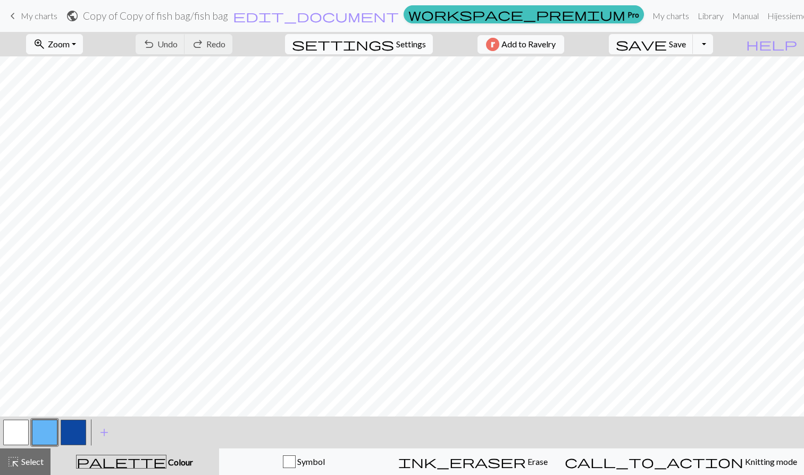
click at [400, 41] on span "Settings" at bounding box center [411, 44] width 30 height 13
select select "aran"
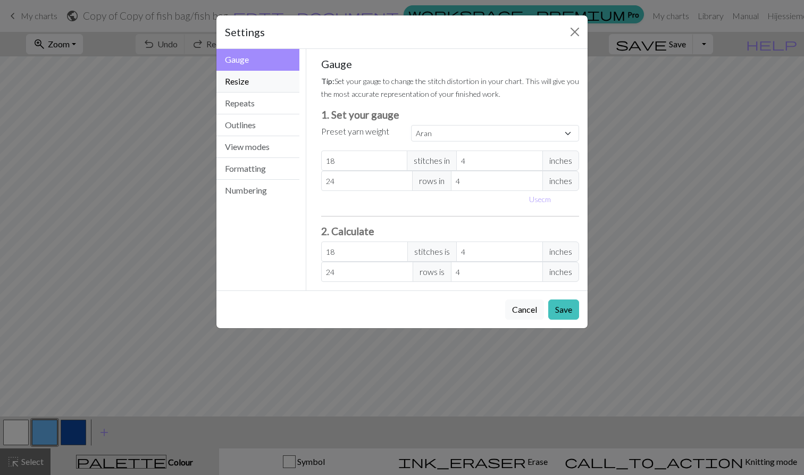
click at [248, 75] on button "Resize" at bounding box center [258, 82] width 83 height 22
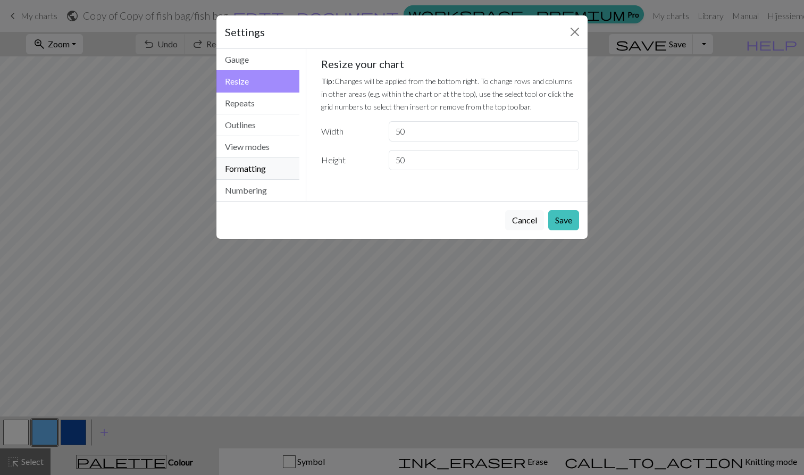
click at [257, 166] on button "Formatting" at bounding box center [258, 169] width 83 height 22
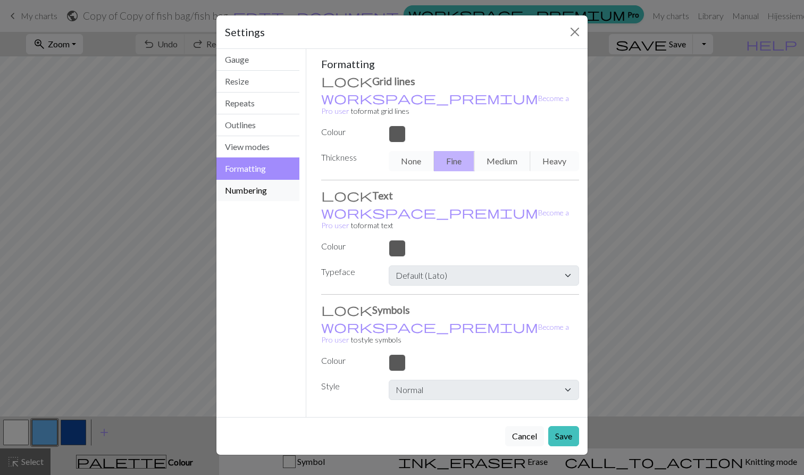
click at [248, 190] on button "Numbering" at bounding box center [258, 190] width 83 height 21
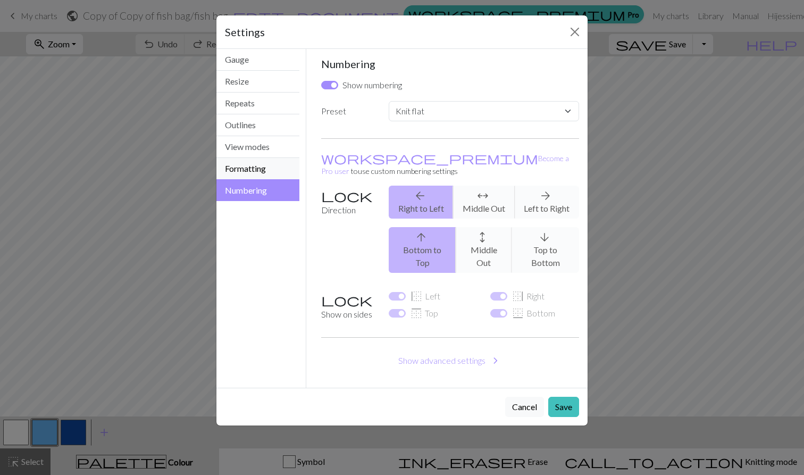
click at [249, 167] on button "Formatting" at bounding box center [258, 169] width 83 height 22
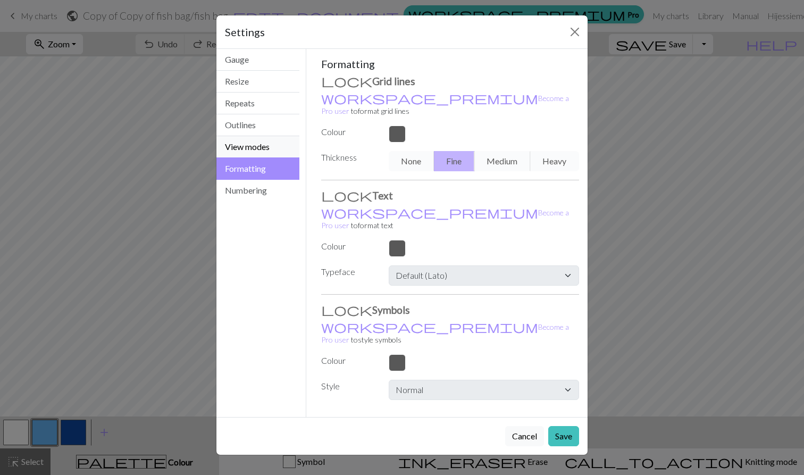
click at [249, 148] on button "View modes" at bounding box center [258, 147] width 83 height 22
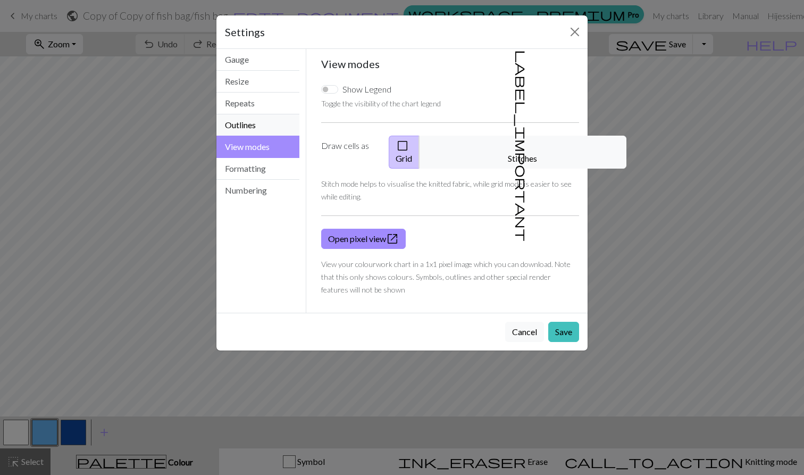
click at [244, 123] on button "Outlines" at bounding box center [258, 125] width 83 height 22
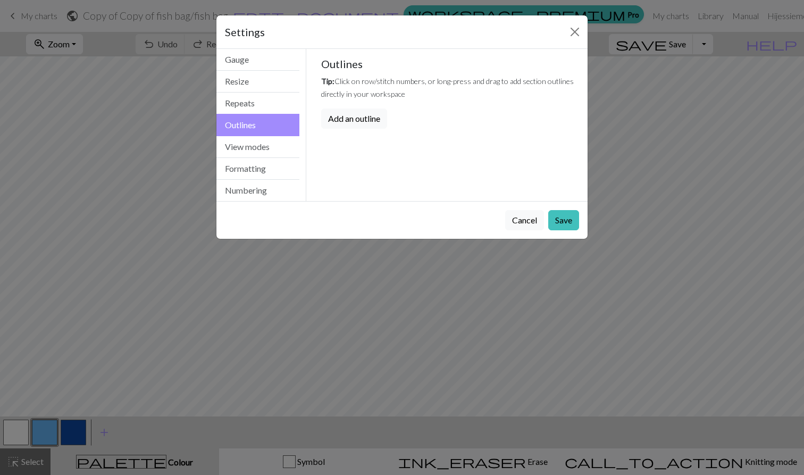
click at [248, 48] on div "Settings" at bounding box center [402, 32] width 371 height 34
click at [560, 226] on button "Save" at bounding box center [563, 220] width 31 height 20
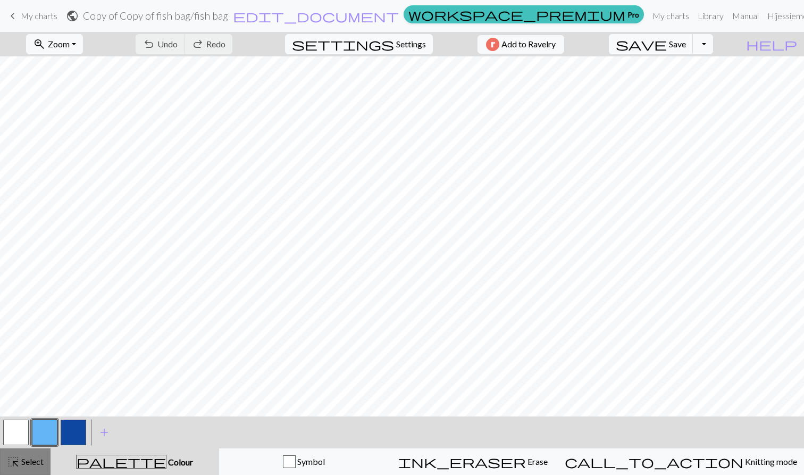
click at [25, 464] on span "Select" at bounding box center [32, 461] width 24 height 10
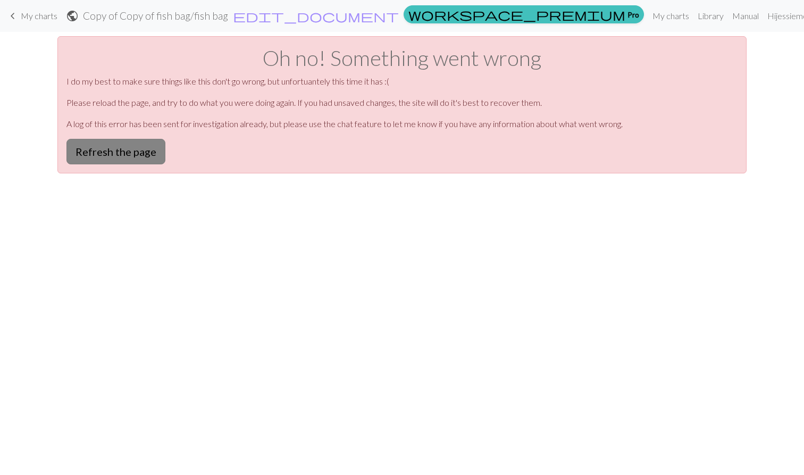
click at [125, 159] on button "Refresh the page" at bounding box center [115, 152] width 99 height 26
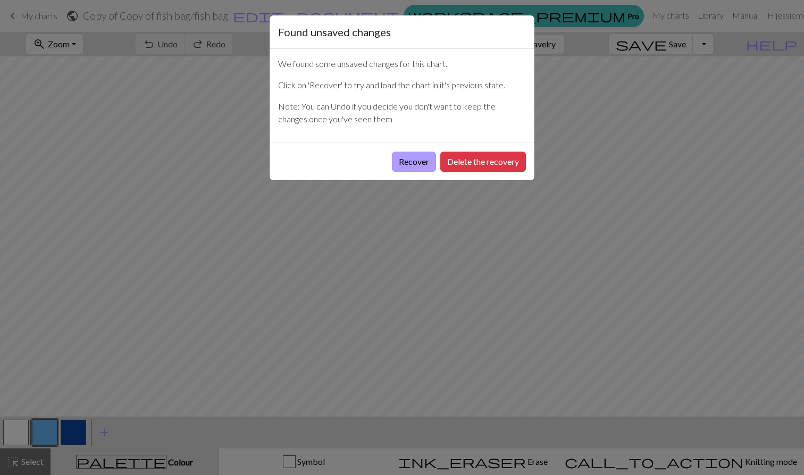
click at [414, 163] on button "Recover" at bounding box center [414, 162] width 44 height 20
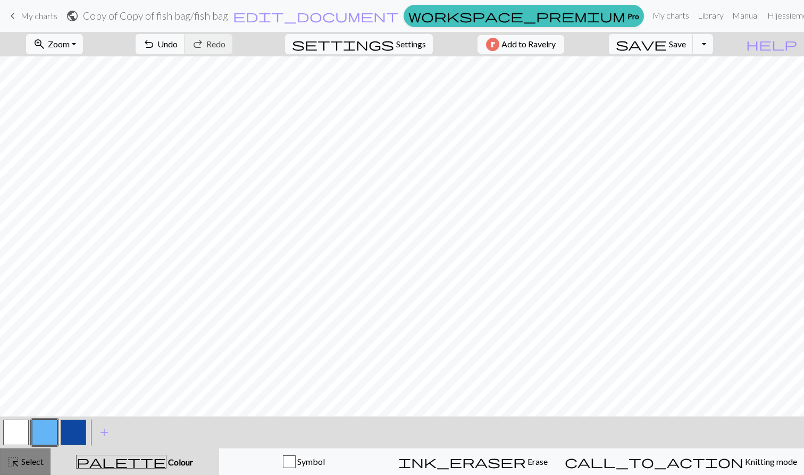
click at [20, 472] on button "highlight_alt Select Select" at bounding box center [25, 461] width 51 height 27
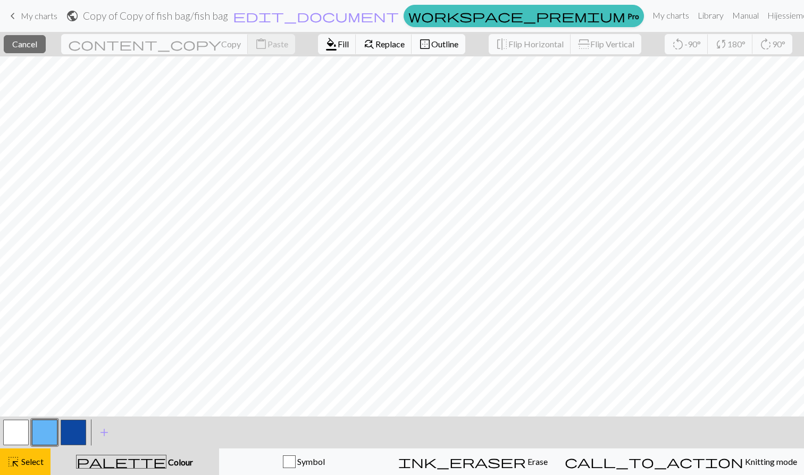
click at [431, 47] on span "Outline" at bounding box center [444, 44] width 27 height 10
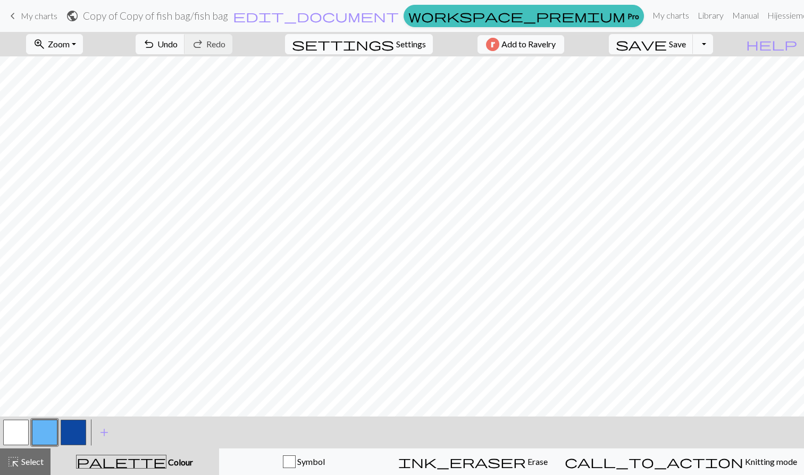
click at [377, 39] on span "settings" at bounding box center [343, 44] width 102 height 15
select select "aran"
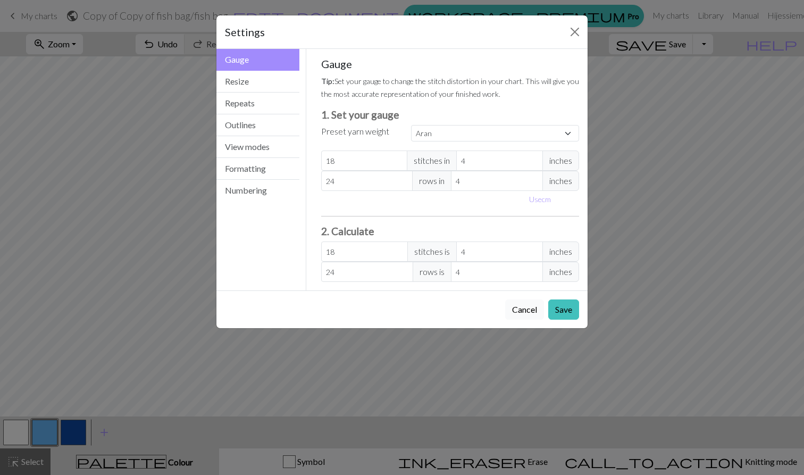
click at [528, 310] on button "Cancel" at bounding box center [524, 309] width 39 height 20
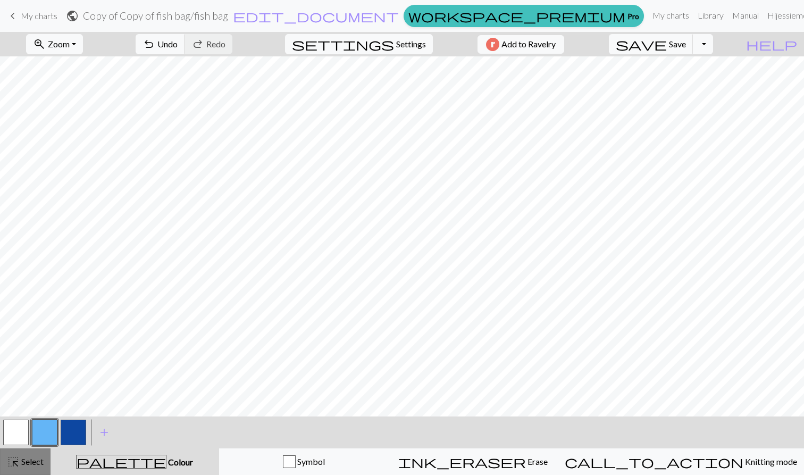
click at [13, 469] on button "highlight_alt Select Select" at bounding box center [25, 461] width 51 height 27
click at [427, 39] on div "settings Settings" at bounding box center [359, 44] width 164 height 24
click at [398, 45] on span "Settings" at bounding box center [411, 44] width 30 height 13
select select "aran"
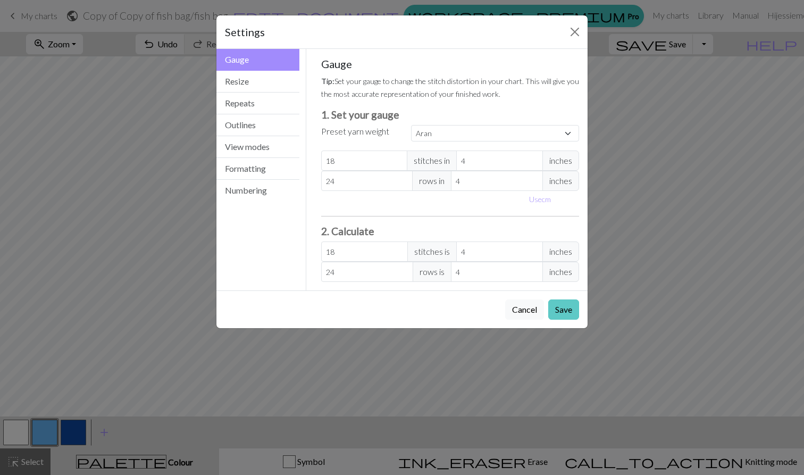
click at [565, 309] on button "Save" at bounding box center [563, 309] width 31 height 20
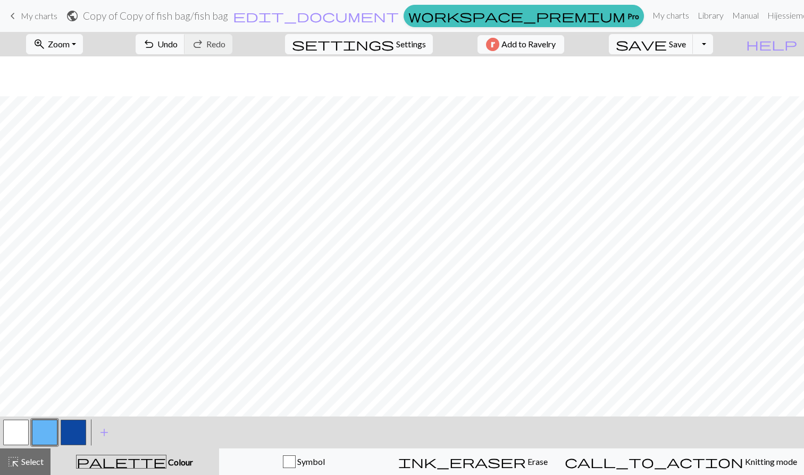
scroll to position [47, 0]
click at [171, 462] on div "palette Colour Colour" at bounding box center [135, 462] width 156 height 14
click at [19, 459] on span "highlight_alt" at bounding box center [13, 461] width 13 height 15
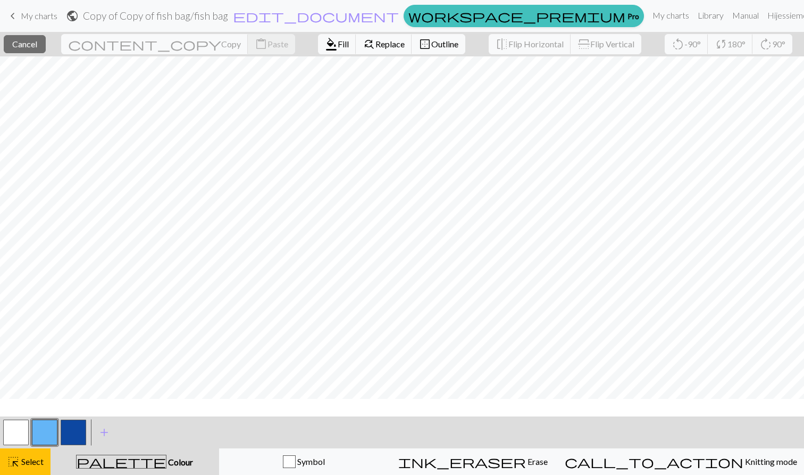
scroll to position [15, 0]
click at [82, 439] on button "button" at bounding box center [74, 433] width 26 height 26
click at [18, 432] on button "button" at bounding box center [16, 433] width 26 height 26
click at [28, 472] on button "highlight_alt Select Select" at bounding box center [25, 461] width 51 height 27
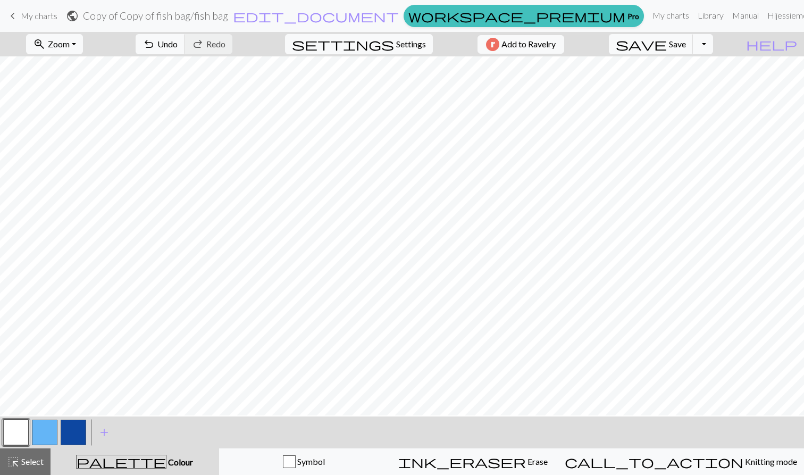
scroll to position [41, 0]
click at [74, 431] on button "button" at bounding box center [74, 433] width 26 height 26
click at [155, 42] on span "undo" at bounding box center [149, 44] width 13 height 15
click at [155, 43] on span "undo" at bounding box center [149, 44] width 13 height 15
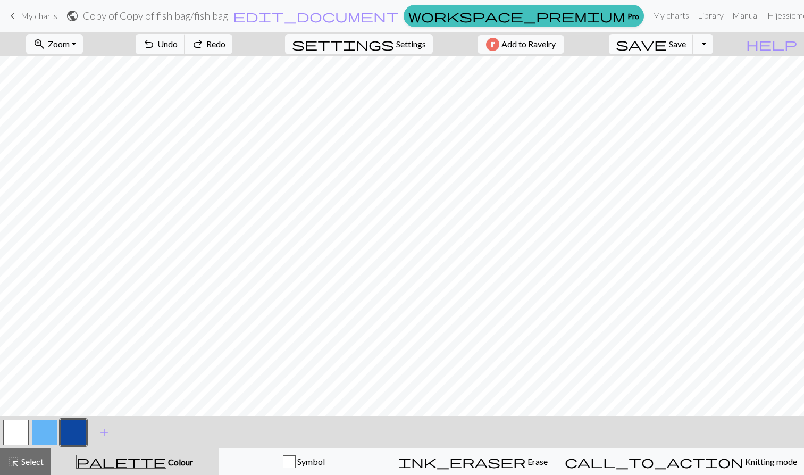
click at [667, 42] on span "save" at bounding box center [641, 44] width 51 height 15
click at [167, 461] on span "Colour" at bounding box center [180, 462] width 27 height 10
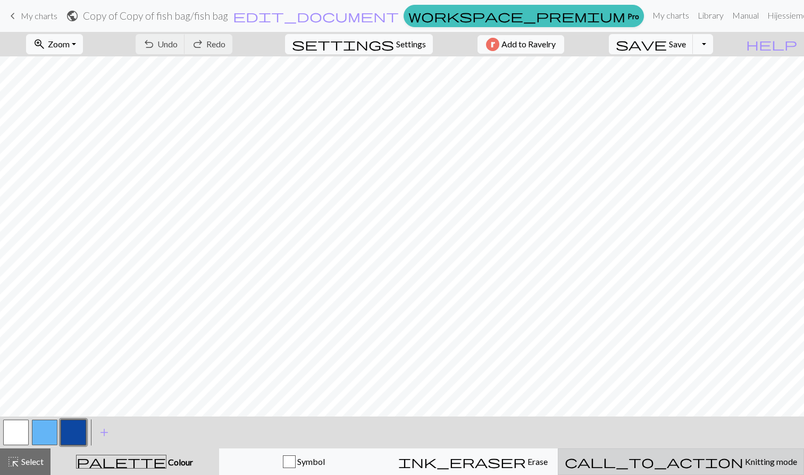
scroll to position [0, 0]
click at [683, 468] on span "call_to_action" at bounding box center [654, 461] width 179 height 15
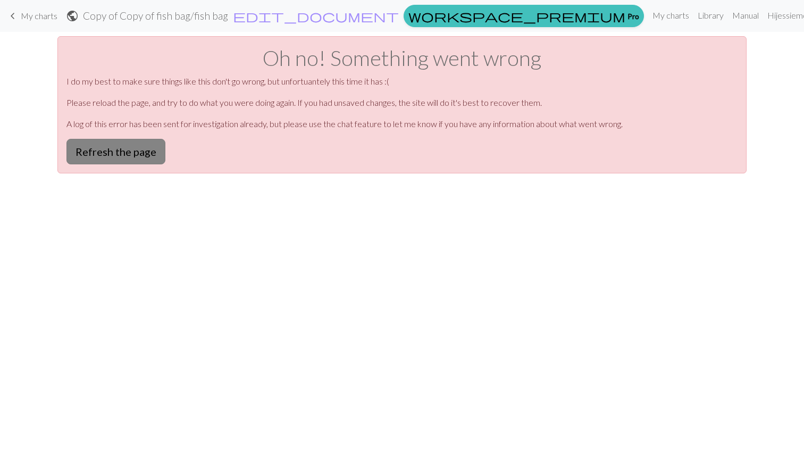
click at [95, 147] on button "Refresh the page" at bounding box center [115, 152] width 99 height 26
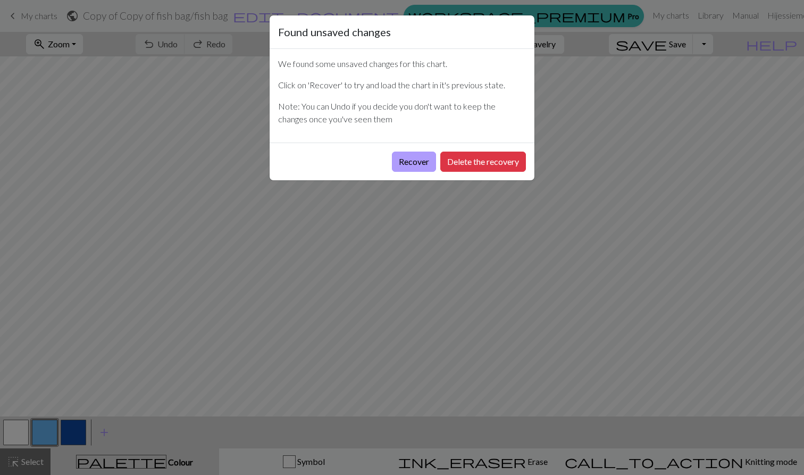
click at [420, 160] on button "Recover" at bounding box center [414, 162] width 44 height 20
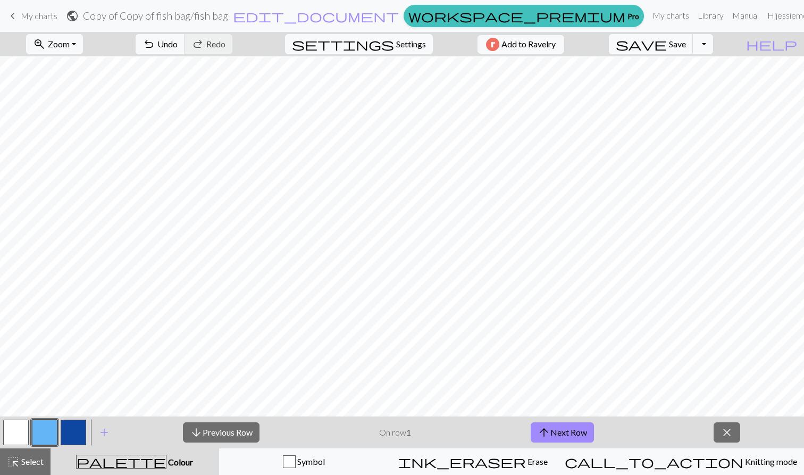
scroll to position [220, 0]
click at [201, 464] on div "palette Colour Colour" at bounding box center [135, 462] width 156 height 14
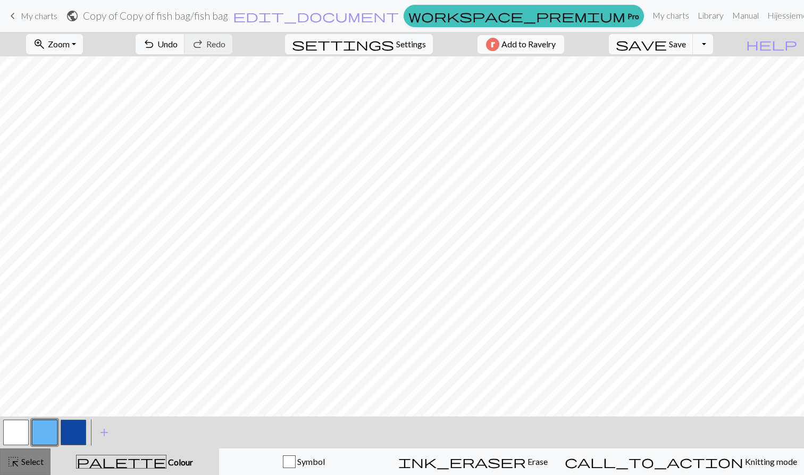
click at [20, 461] on span "Select" at bounding box center [32, 461] width 24 height 10
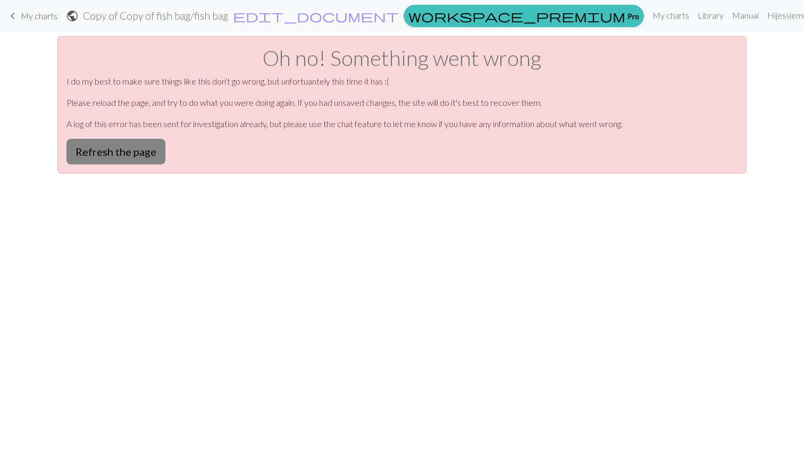
click at [136, 140] on button "Refresh the page" at bounding box center [115, 152] width 99 height 26
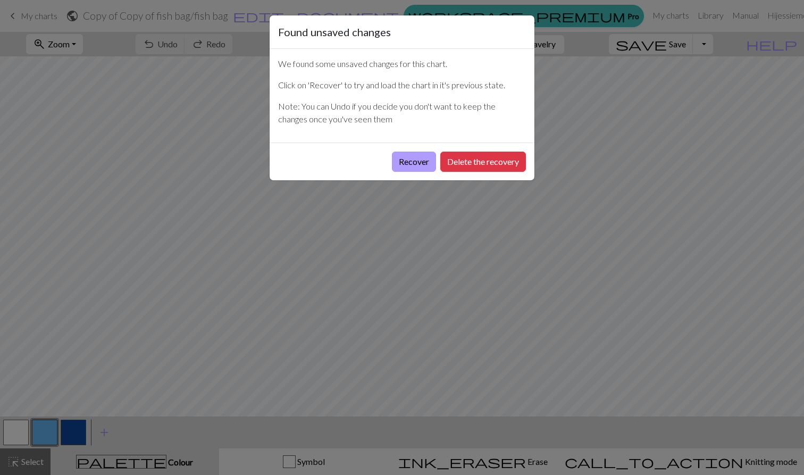
click at [418, 162] on button "Recover" at bounding box center [414, 162] width 44 height 20
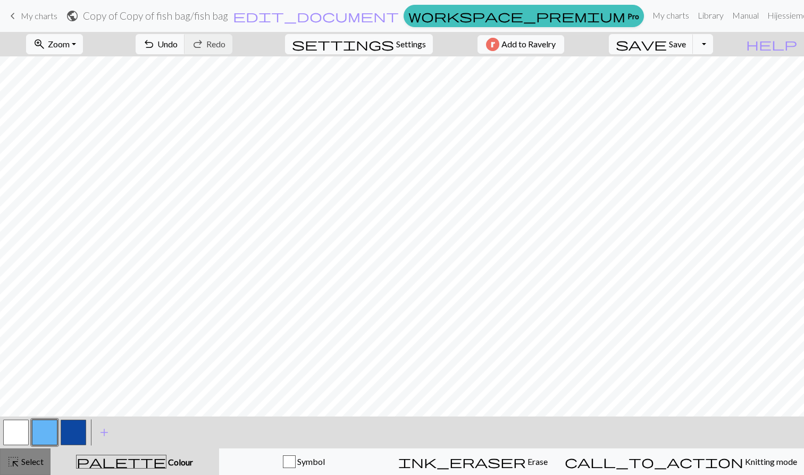
click at [21, 462] on span "Select" at bounding box center [32, 461] width 24 height 10
click at [686, 43] on span "Save" at bounding box center [677, 44] width 17 height 10
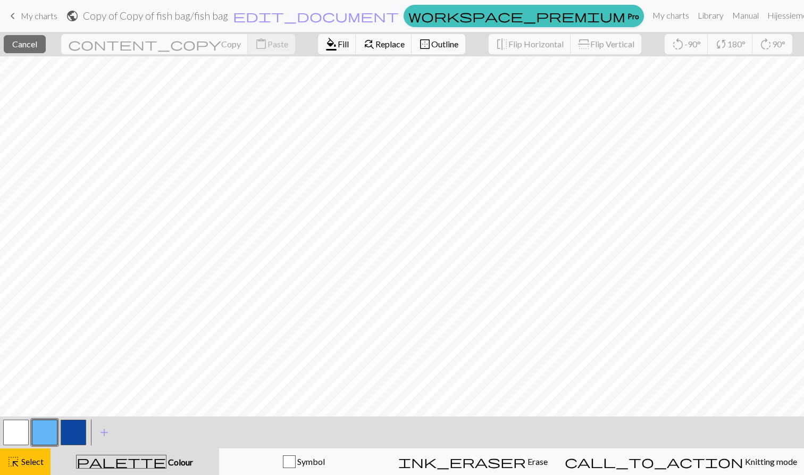
click at [431, 48] on span "Outline" at bounding box center [444, 44] width 27 height 10
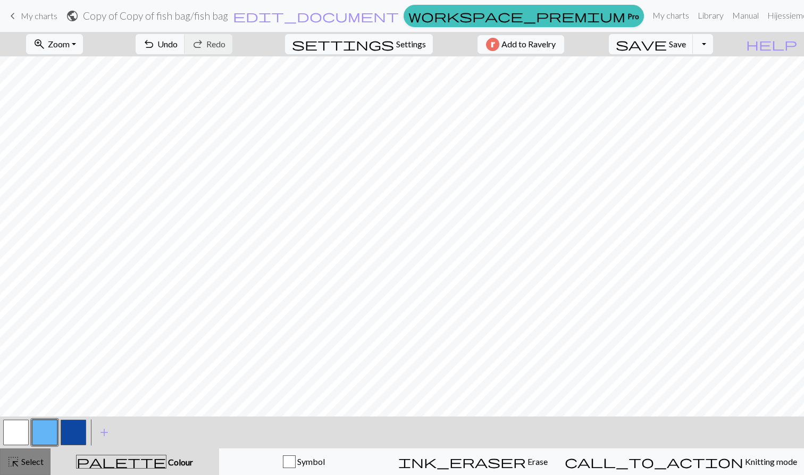
click at [19, 467] on span "highlight_alt" at bounding box center [13, 461] width 13 height 15
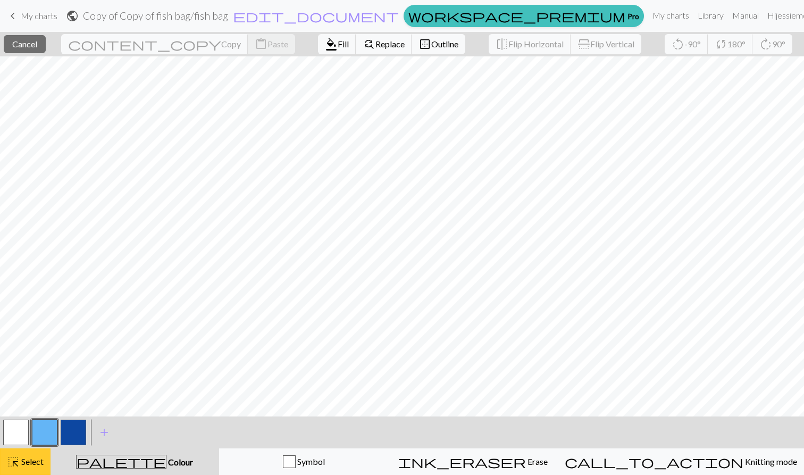
click at [34, 469] on button "highlight_alt Select Select" at bounding box center [25, 461] width 51 height 27
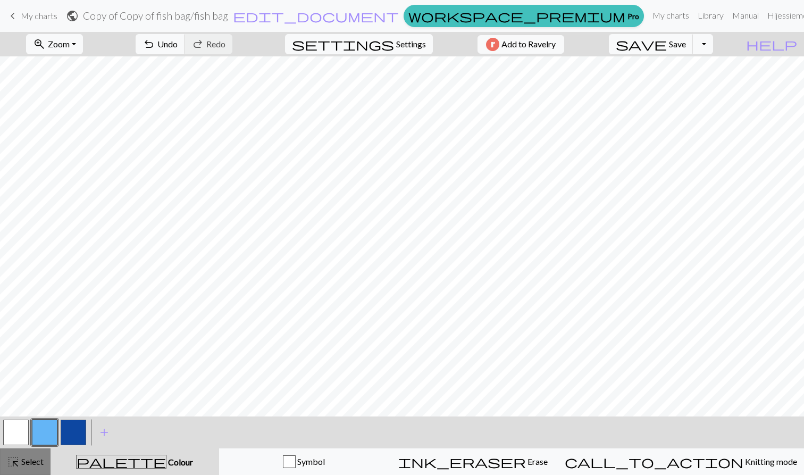
click at [36, 451] on button "highlight_alt Select Select" at bounding box center [25, 461] width 51 height 27
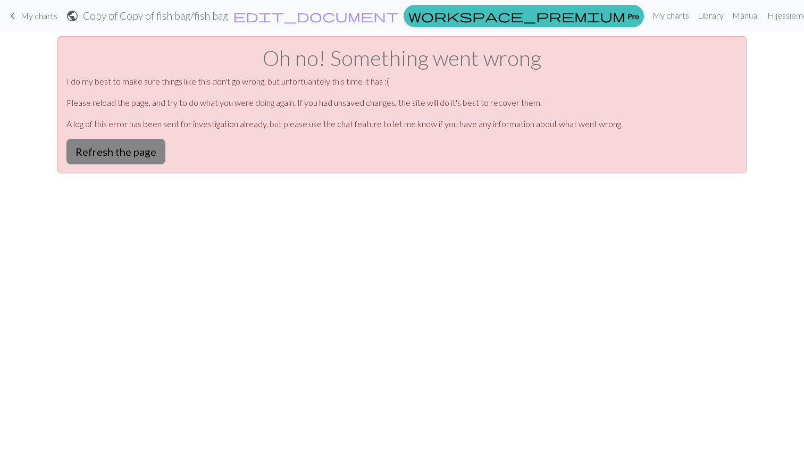
click at [127, 154] on button "Refresh the page" at bounding box center [115, 152] width 99 height 26
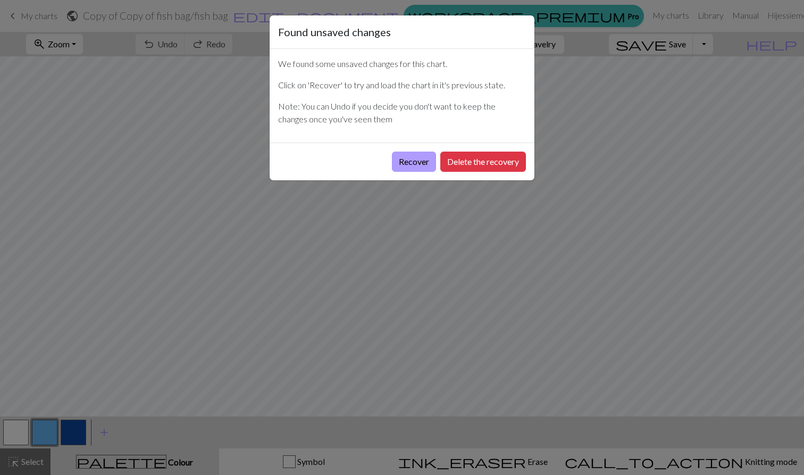
click at [413, 163] on button "Recover" at bounding box center [414, 162] width 44 height 20
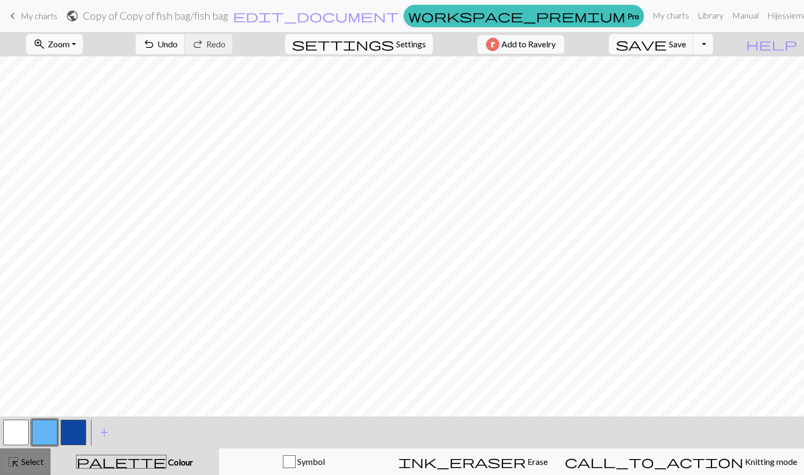
click at [16, 462] on span "highlight_alt" at bounding box center [13, 461] width 13 height 15
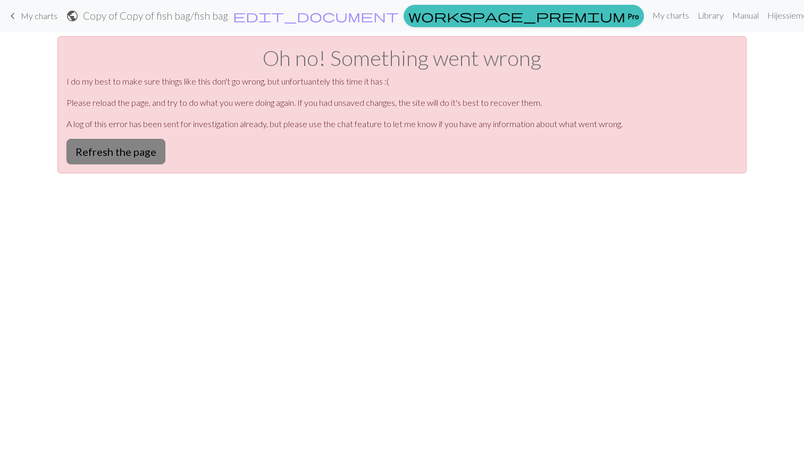
click at [104, 156] on button "Refresh the page" at bounding box center [115, 152] width 99 height 26
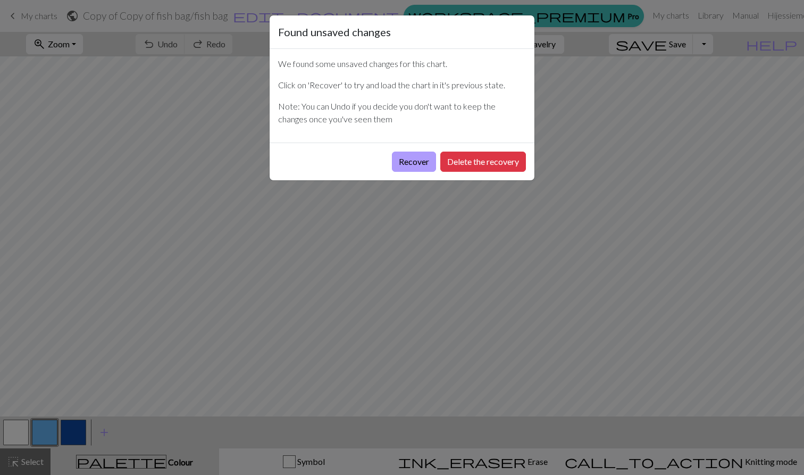
click at [404, 158] on button "Recover" at bounding box center [414, 162] width 44 height 20
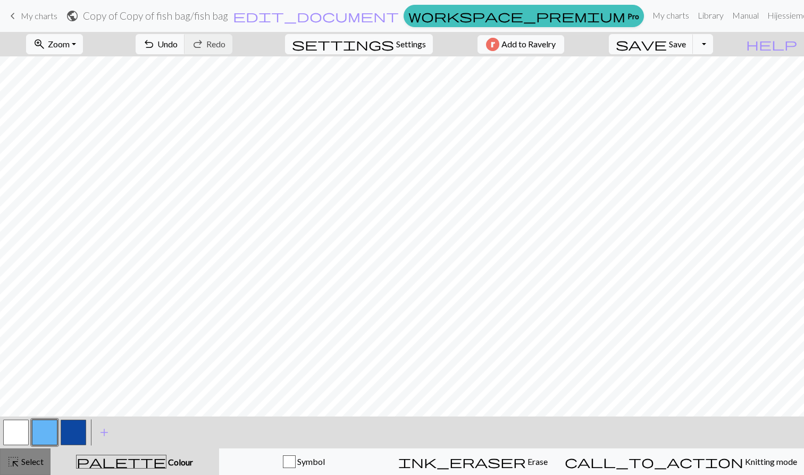
click at [10, 467] on span "highlight_alt" at bounding box center [13, 461] width 13 height 15
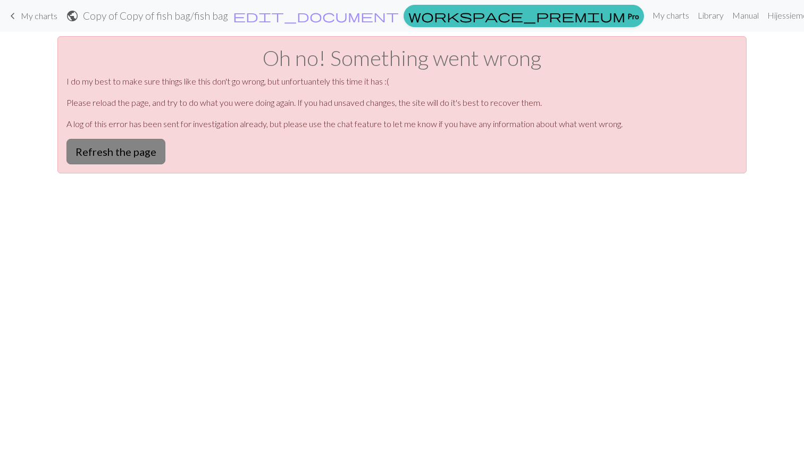
click at [123, 157] on button "Refresh the page" at bounding box center [115, 152] width 99 height 26
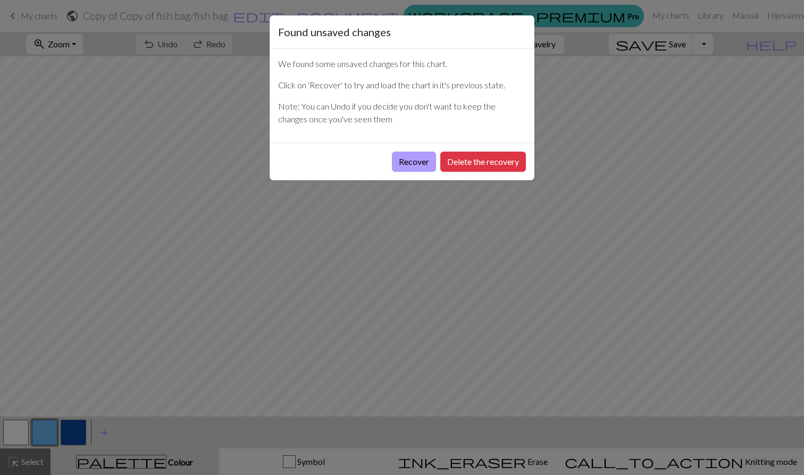
click at [407, 163] on button "Recover" at bounding box center [414, 162] width 44 height 20
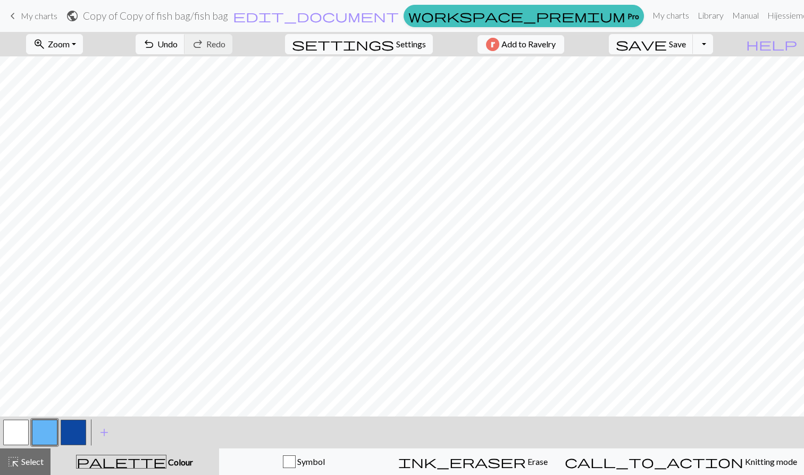
click at [228, 16] on h2 "Copy of Copy of fish bag / fish bag" at bounding box center [155, 16] width 145 height 12
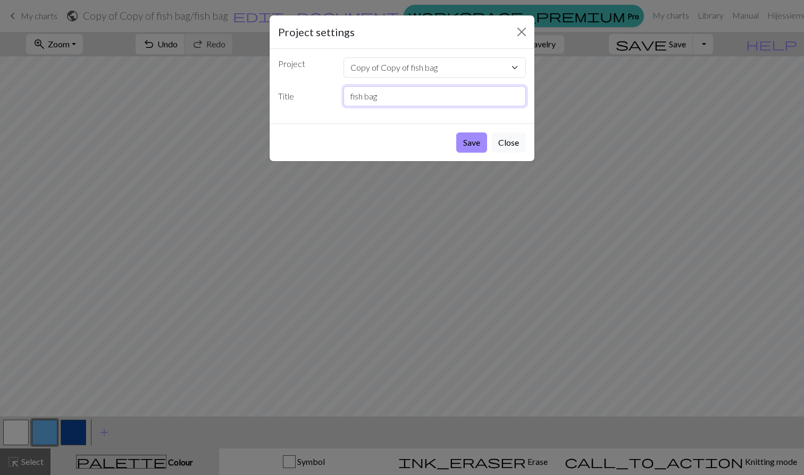
click at [396, 97] on input "fish bag" at bounding box center [435, 96] width 183 height 20
drag, startPoint x: 396, startPoint y: 97, endPoint x: 304, endPoint y: 95, distance: 92.6
click at [304, 95] on div "Title fish bag" at bounding box center [402, 96] width 261 height 20
type input "Three fish"
click at [480, 139] on button "Save" at bounding box center [471, 142] width 31 height 20
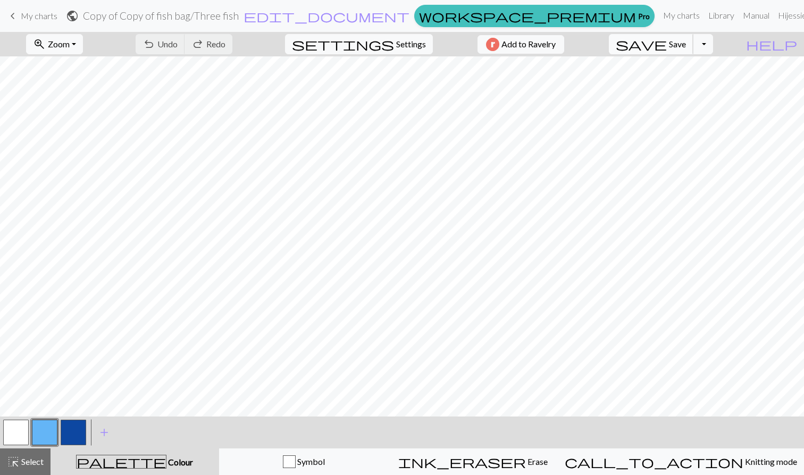
click at [694, 46] on button "save Save Save" at bounding box center [651, 44] width 85 height 20
click at [19, 16] on link "keyboard_arrow_left My charts" at bounding box center [31, 16] width 51 height 18
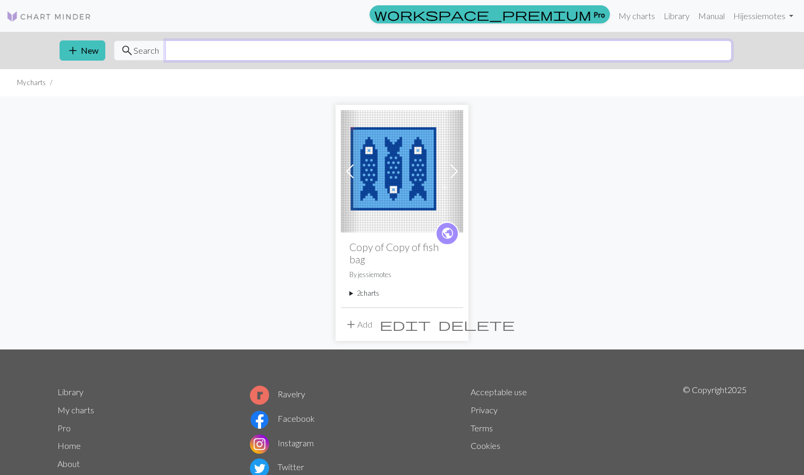
click at [174, 52] on input "text" at bounding box center [448, 50] width 567 height 20
type input "horse"
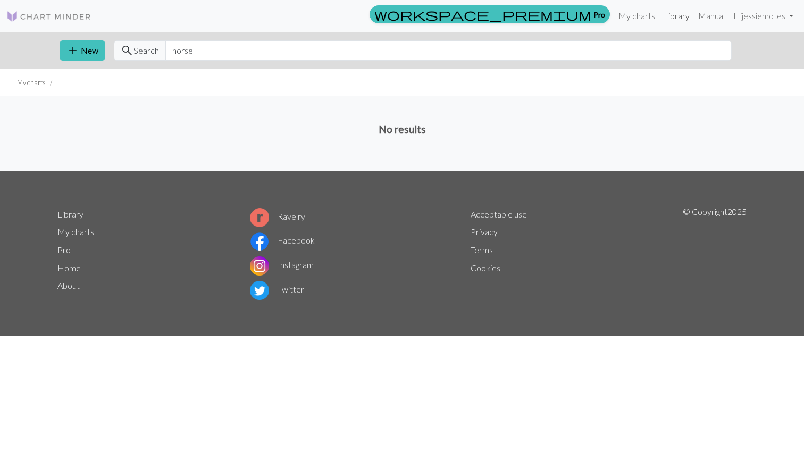
click at [685, 14] on link "Library" at bounding box center [677, 15] width 35 height 21
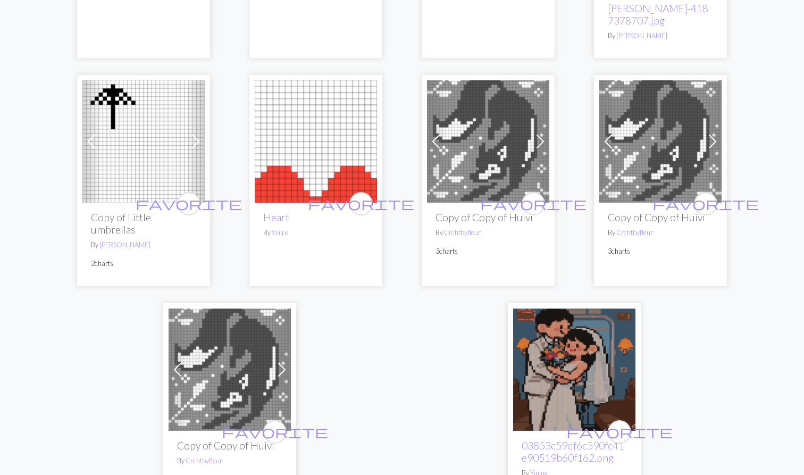
scroll to position [2491, 0]
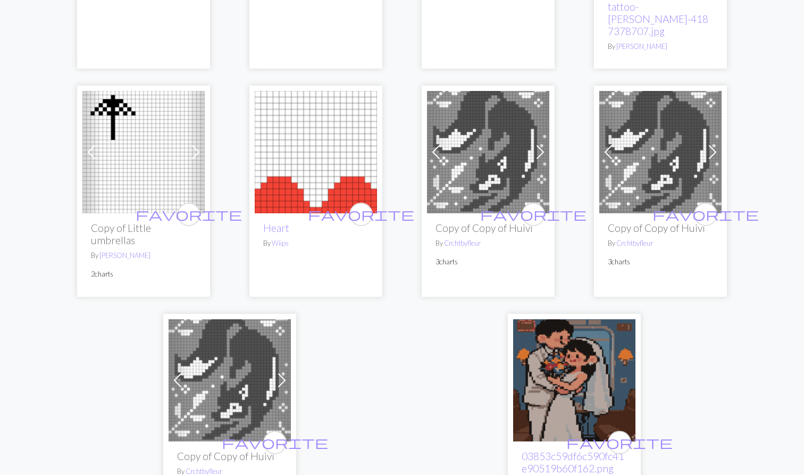
click at [631, 222] on h2 "Copy of Copy of Huivi" at bounding box center [660, 228] width 105 height 12
click at [653, 157] on img at bounding box center [661, 152] width 122 height 122
